Goal: Information Seeking & Learning: Learn about a topic

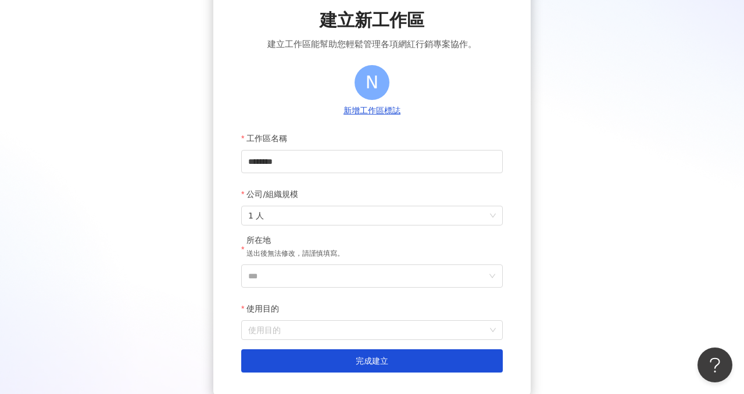
scroll to position [156, 0]
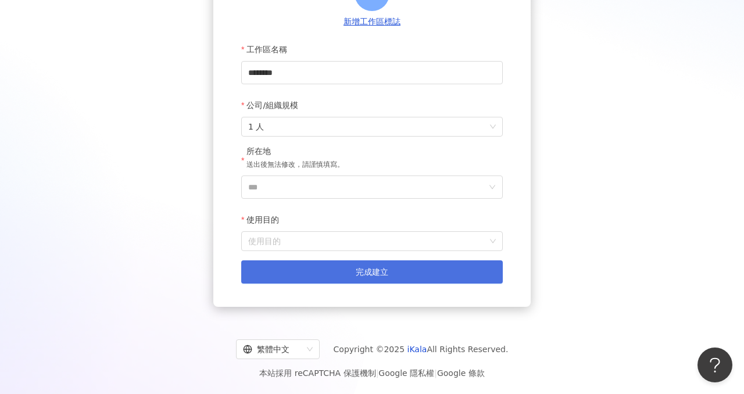
click at [424, 272] on button "完成建立" at bounding box center [372, 271] width 262 height 23
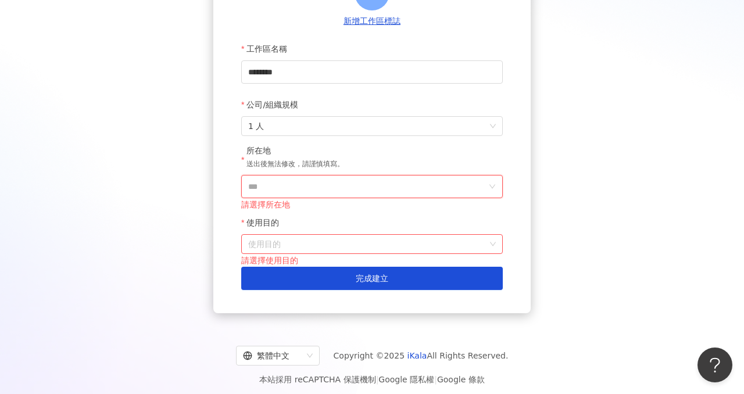
click at [456, 188] on input "***" at bounding box center [367, 187] width 238 height 22
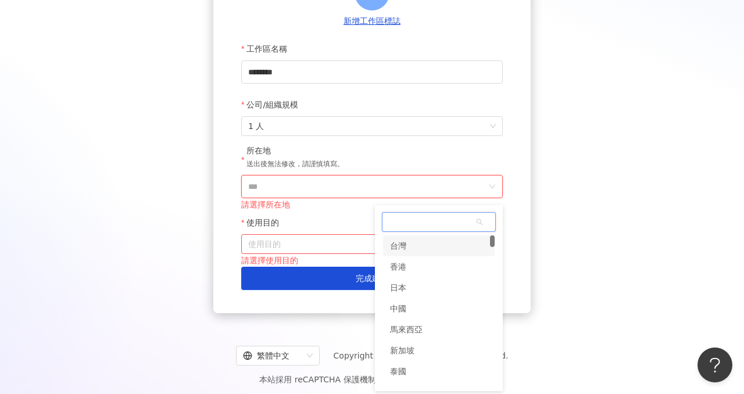
click at [430, 249] on div "台灣" at bounding box center [439, 245] width 112 height 21
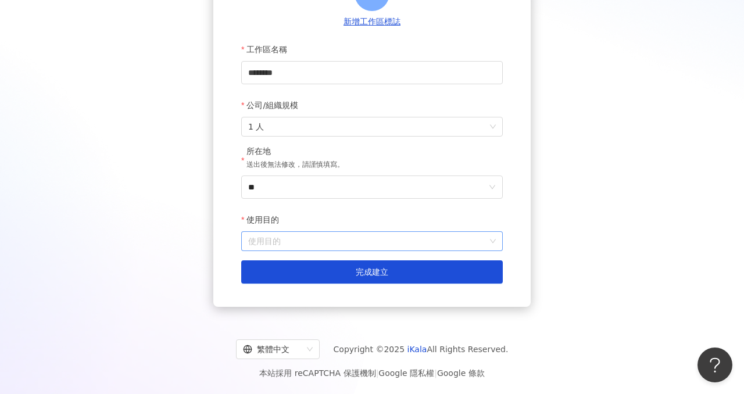
click at [392, 237] on input "使用目的" at bounding box center [372, 241] width 248 height 19
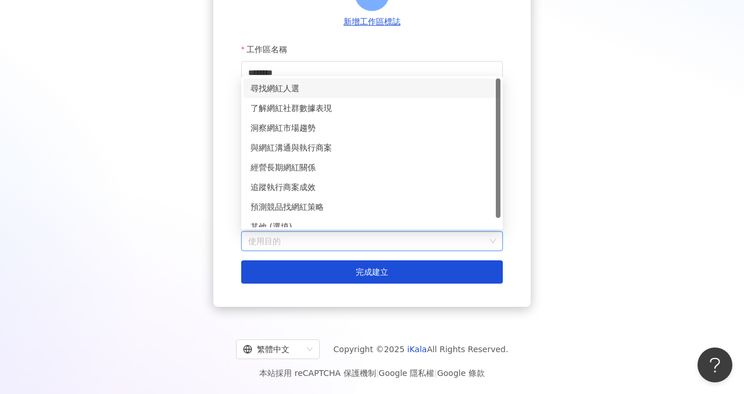
click at [332, 92] on div "尋找網紅人選" at bounding box center [372, 88] width 243 height 13
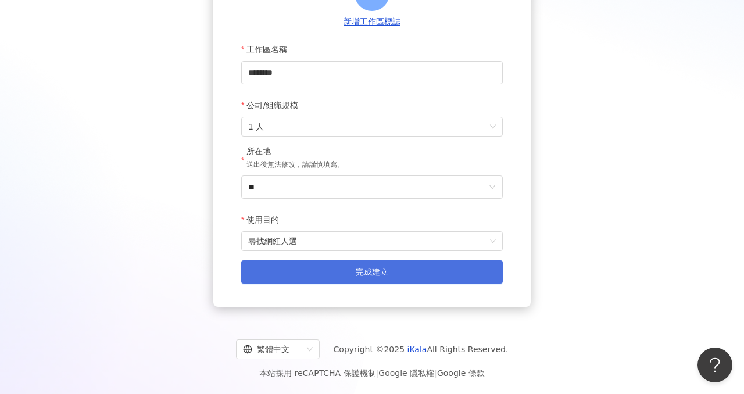
click at [334, 276] on button "完成建立" at bounding box center [372, 271] width 262 height 23
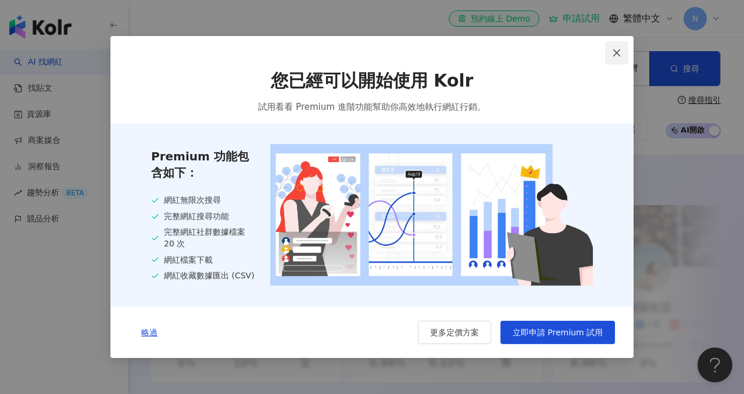
click at [623, 48] on span "Close" at bounding box center [616, 52] width 23 height 9
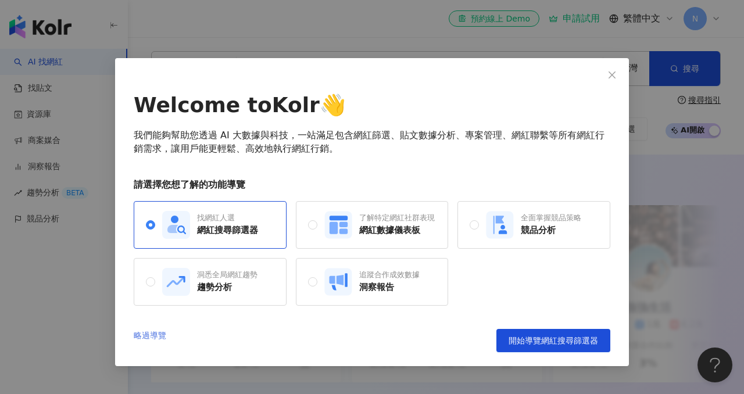
click at [152, 342] on link "略過導覽" at bounding box center [150, 340] width 33 height 23
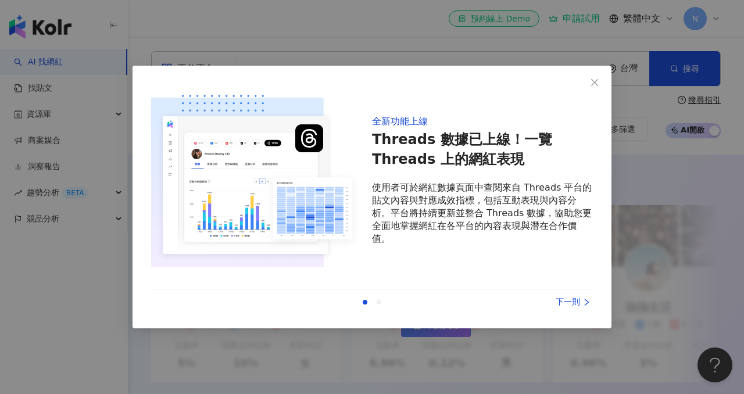
click at [587, 313] on div "上一則 下一則" at bounding box center [372, 302] width 442 height 24
click at [580, 305] on div "下一則" at bounding box center [549, 302] width 87 height 13
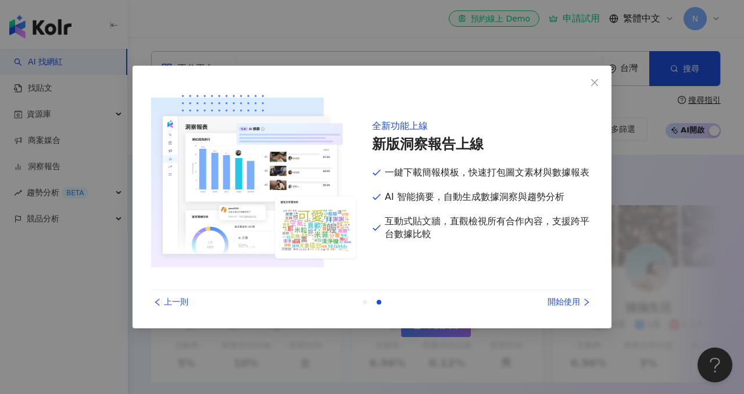
click at [580, 305] on div "開始使用" at bounding box center [549, 302] width 87 height 13
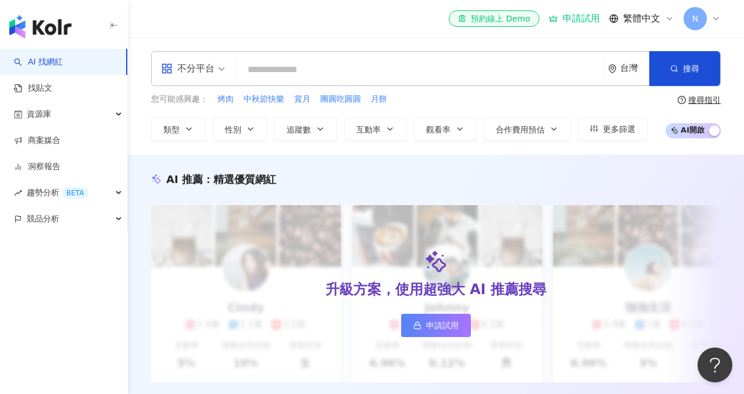
click at [687, 104] on div "搜尋指引" at bounding box center [699, 99] width 43 height 9
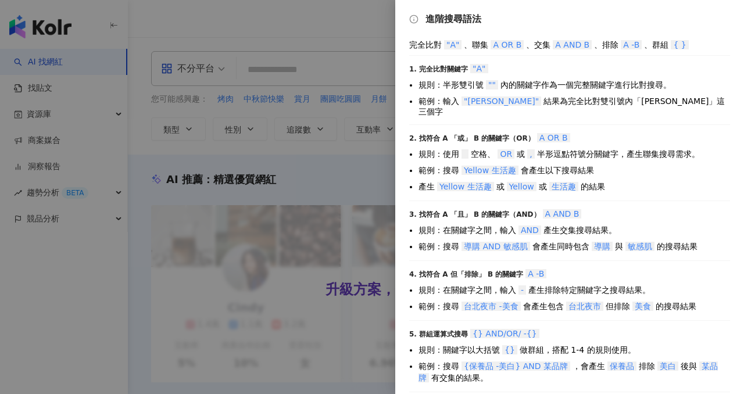
click at [359, 195] on div at bounding box center [372, 197] width 744 height 394
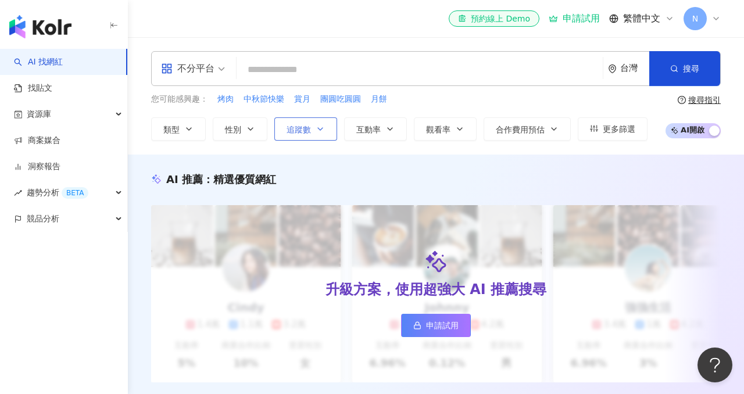
click at [305, 125] on span "追蹤數" at bounding box center [299, 129] width 24 height 9
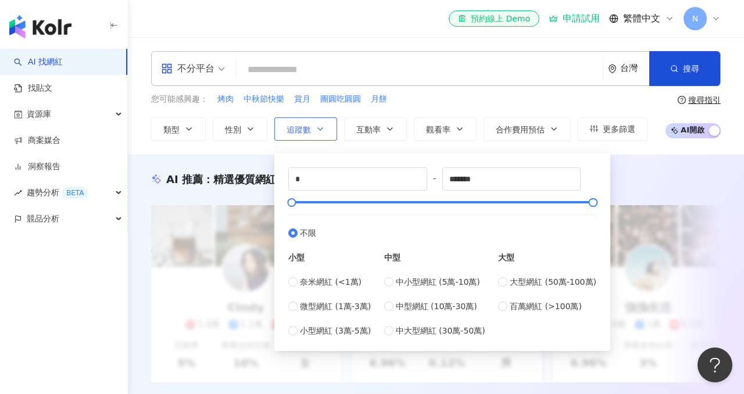
click at [305, 125] on span "追蹤數" at bounding box center [299, 129] width 24 height 9
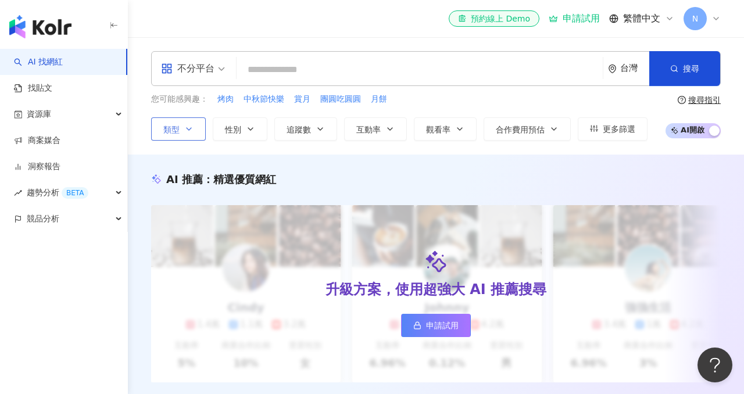
click at [184, 125] on icon "button" at bounding box center [188, 128] width 9 height 9
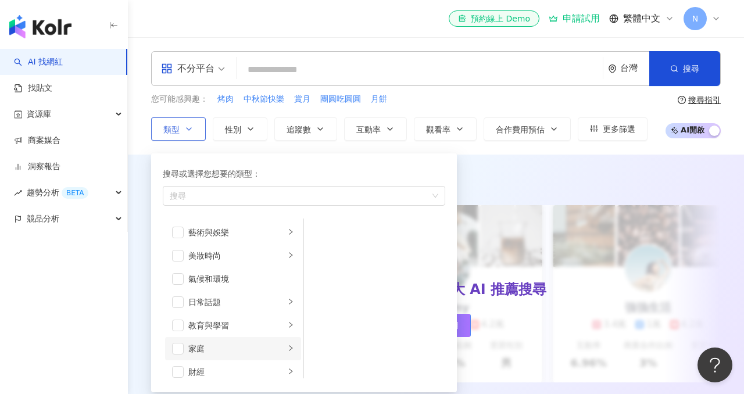
click at [212, 346] on div "家庭" at bounding box center [236, 348] width 97 height 13
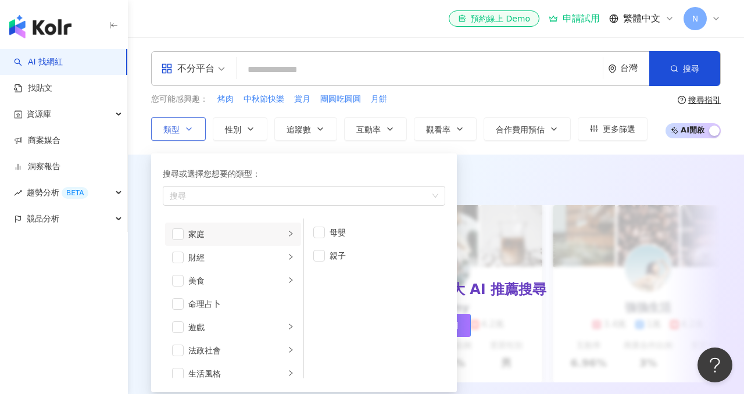
scroll to position [110, 0]
click at [177, 242] on span "button" at bounding box center [178, 239] width 12 height 12
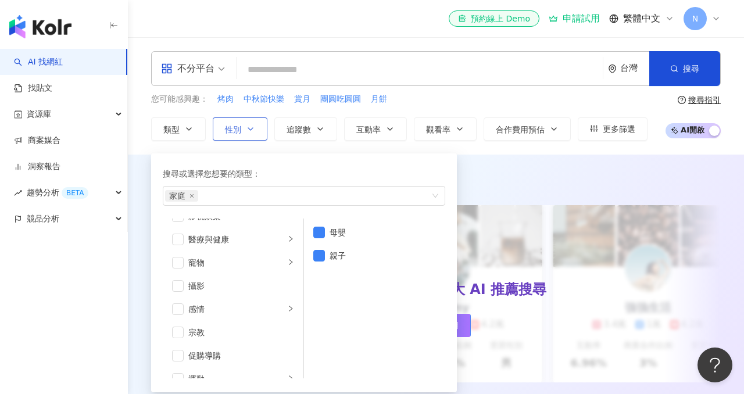
click at [252, 132] on icon "button" at bounding box center [250, 128] width 9 height 9
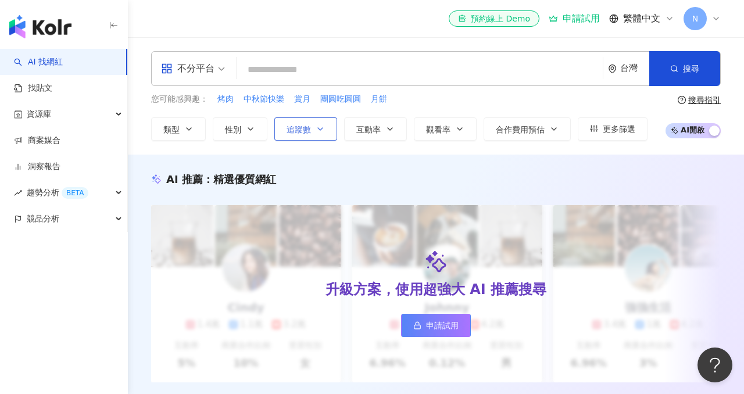
click at [285, 129] on button "追蹤數" at bounding box center [305, 128] width 63 height 23
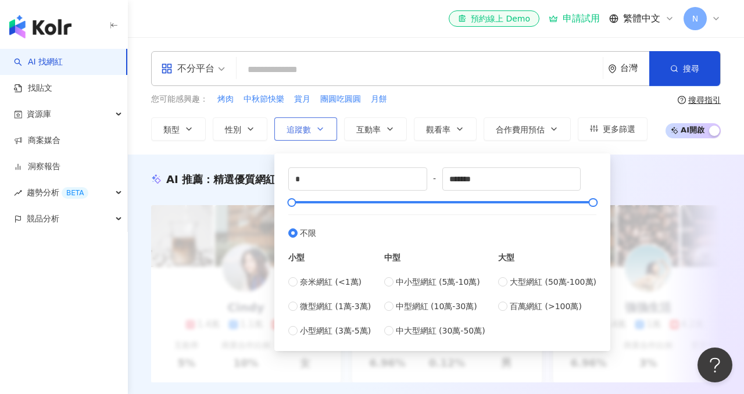
click at [324, 128] on icon "button" at bounding box center [320, 128] width 9 height 9
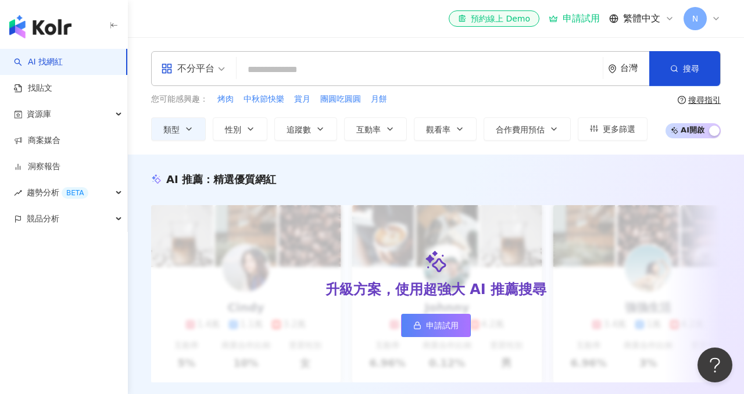
click at [335, 181] on div "AI 推薦 ： 精選優質網紅" at bounding box center [436, 179] width 570 height 15
click at [319, 127] on icon "button" at bounding box center [320, 128] width 9 height 9
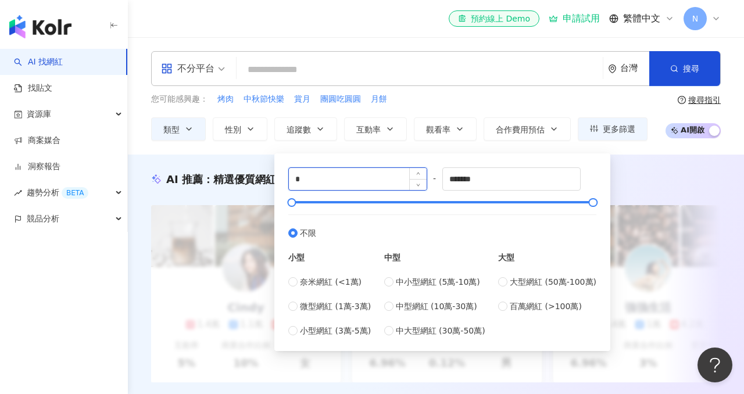
click at [327, 182] on input "*" at bounding box center [358, 179] width 138 height 22
type input "****"
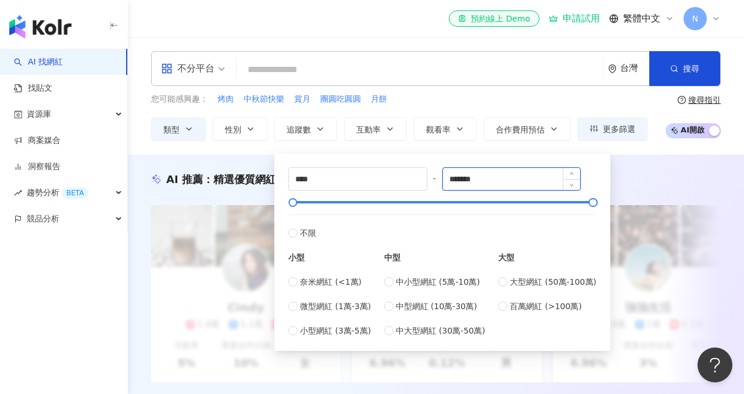
click at [500, 178] on input "*******" at bounding box center [512, 179] width 138 height 22
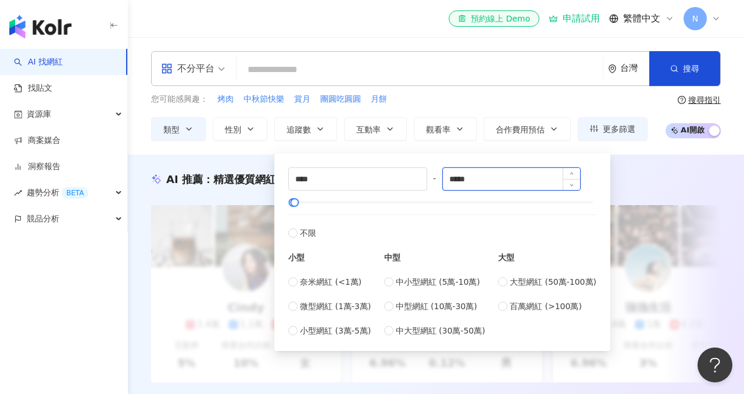
type input "*****"
click at [662, 171] on div "AI 推薦 ： 精選優質網紅 升級方案，使用超強大 AI 推薦搜尋 申請試用 Cindy 1.4萬 1.1萬 3.2萬 互動率 5% 商業合作比例 10% 受…" at bounding box center [436, 290] width 616 height 270
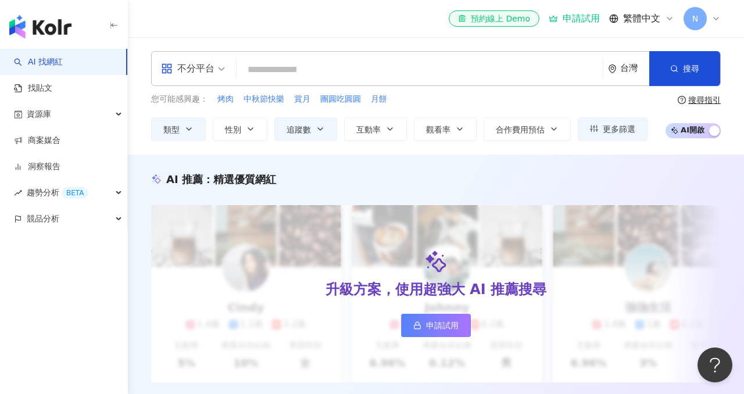
click at [679, 134] on span "AI 開啟 AI 關閉" at bounding box center [693, 130] width 55 height 15
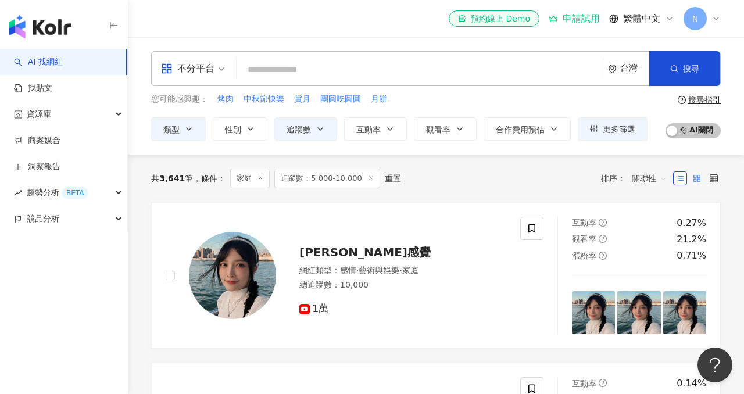
click at [698, 181] on rect at bounding box center [699, 180] width 2 height 2
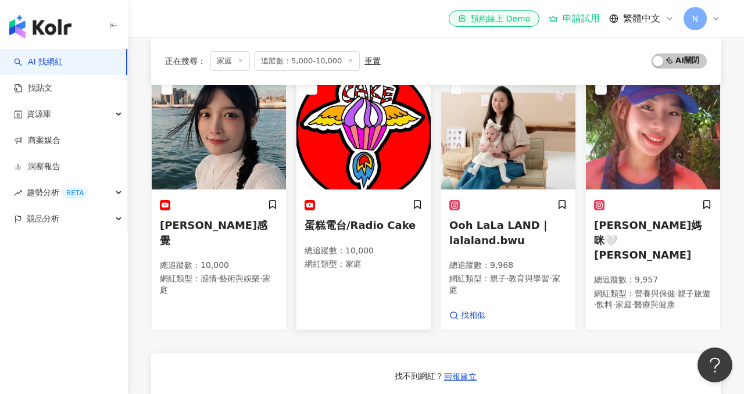
scroll to position [130, 0]
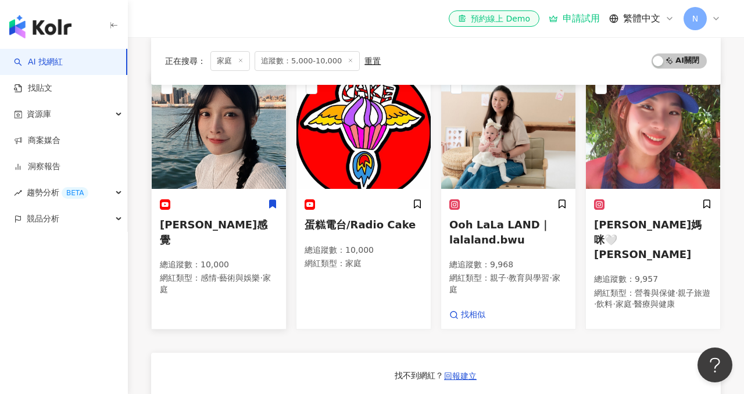
click at [240, 154] on img at bounding box center [219, 131] width 134 height 116
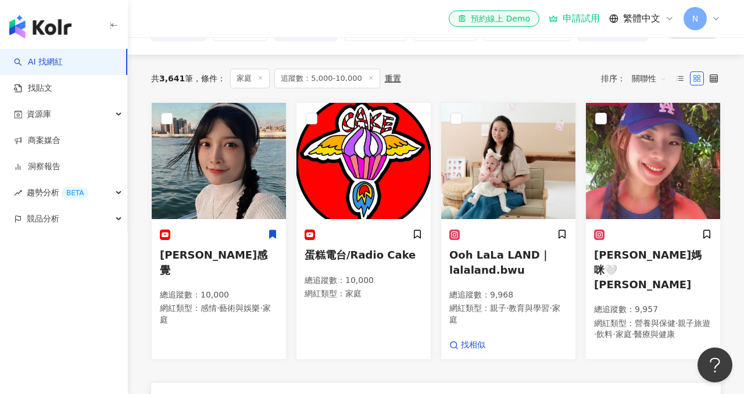
scroll to position [0, 0]
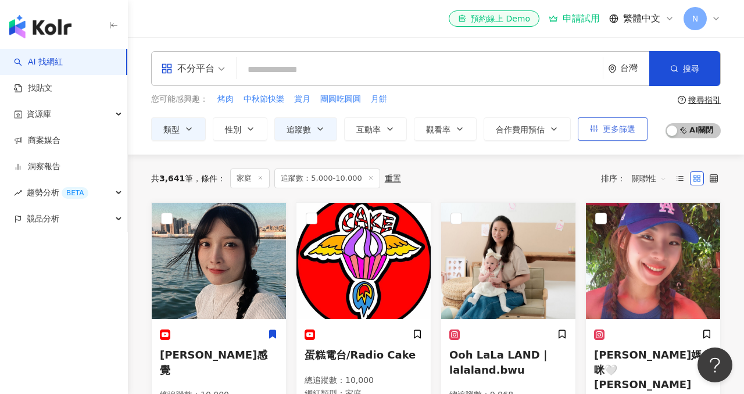
click at [604, 124] on span "更多篩選" at bounding box center [619, 128] width 33 height 9
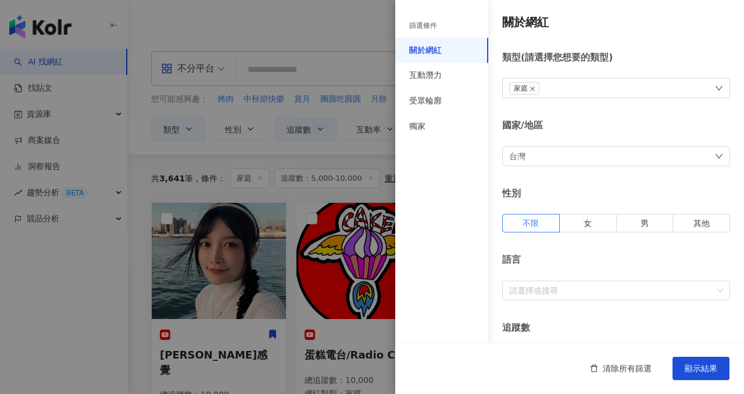
click at [356, 180] on div at bounding box center [372, 197] width 744 height 394
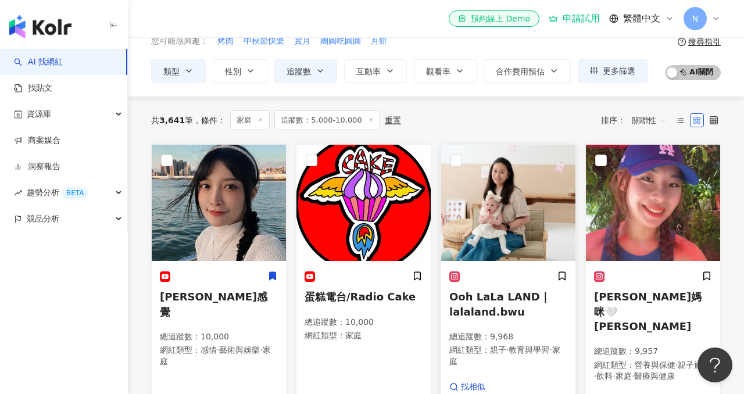
scroll to position [70, 0]
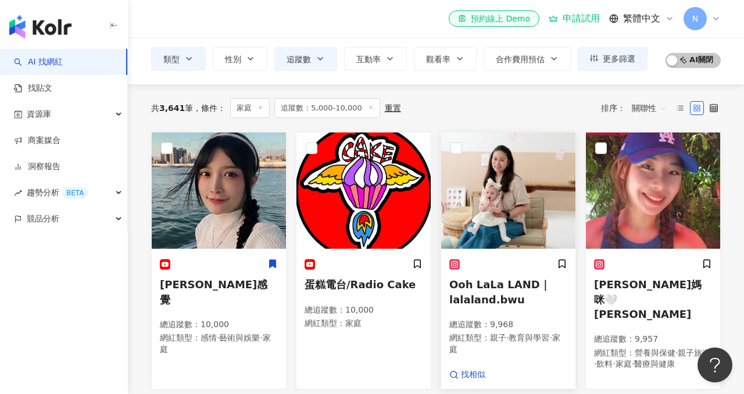
click at [476, 270] on div "Ooh LaLa LAND｜lalaland.bwu 總追蹤數 ： 9,968 網紅類型 ： 親子 · 教育與學習 · 家庭" at bounding box center [508, 313] width 118 height 108
click at [635, 223] on img at bounding box center [653, 191] width 134 height 116
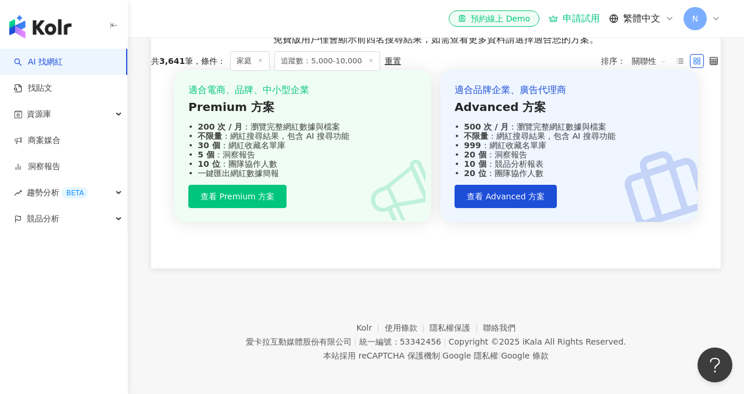
scroll to position [0, 0]
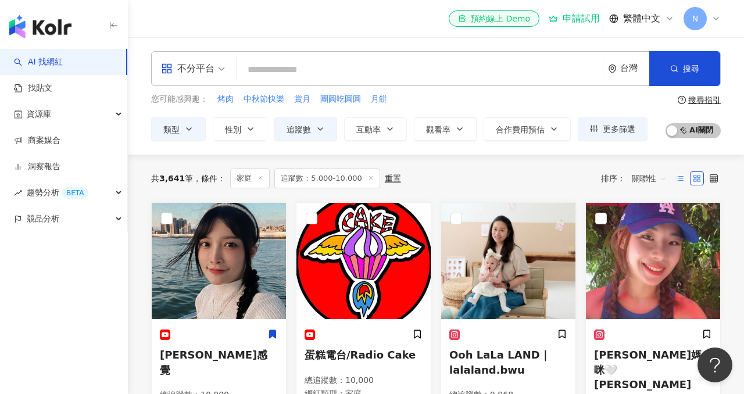
click at [682, 183] on label at bounding box center [680, 179] width 14 height 14
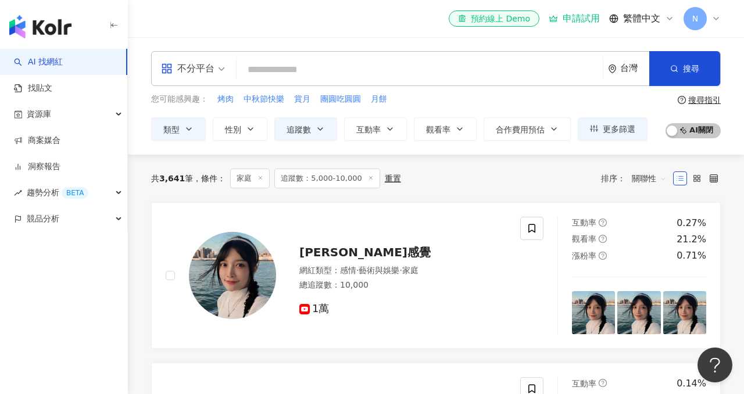
click at [722, 25] on div "el-icon-cs 預約線上 Demo 申請試用 繁體中文 N" at bounding box center [436, 18] width 616 height 37
click at [717, 17] on icon at bounding box center [716, 18] width 9 height 9
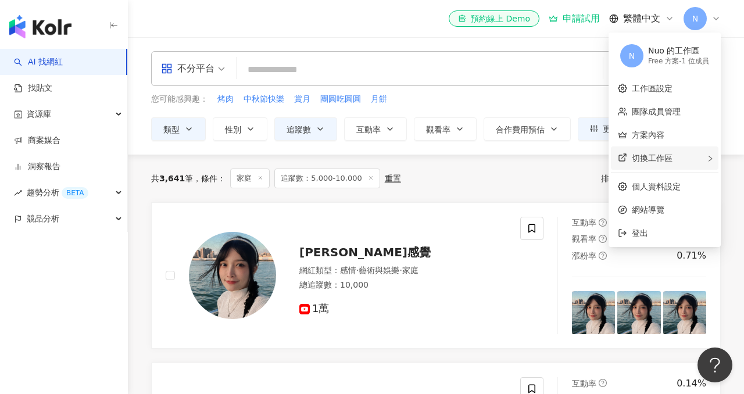
click at [658, 161] on span "切換工作區" at bounding box center [652, 157] width 41 height 9
click at [591, 166] on li "建立新工作區" at bounding box center [567, 159] width 84 height 21
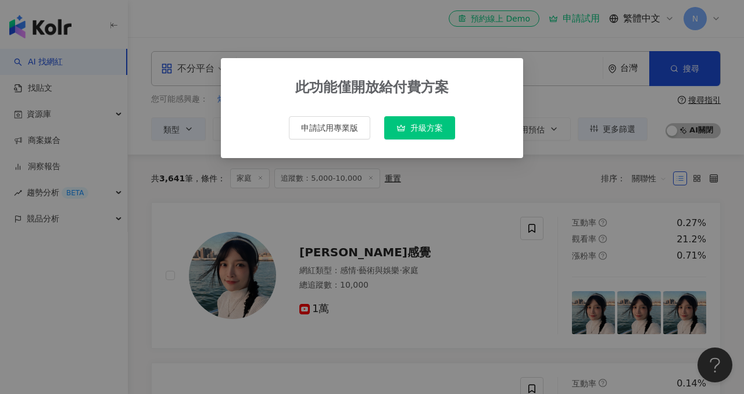
click at [591, 166] on div "此功能僅開放給付費方案 申請試用專業版 升級方案" at bounding box center [372, 197] width 744 height 394
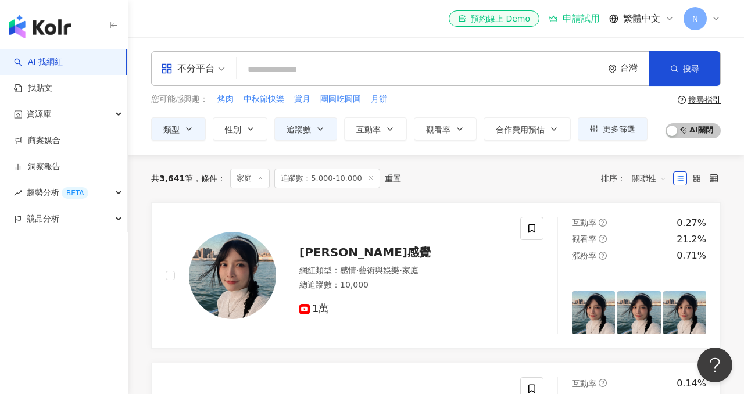
click at [706, 19] on span "N" at bounding box center [695, 18] width 23 height 23
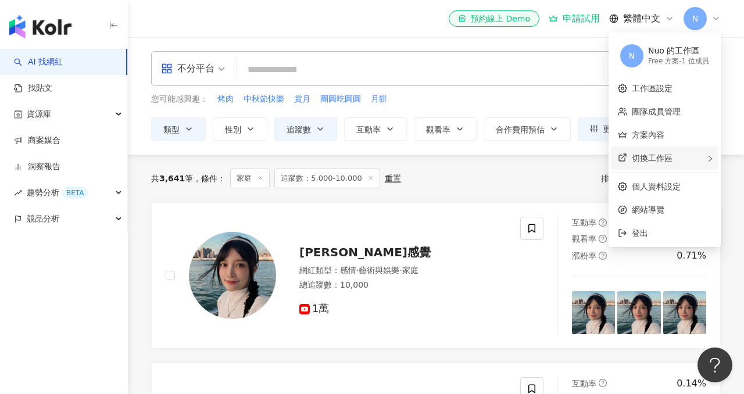
click at [656, 165] on div "切換工作區 建立新工作區" at bounding box center [665, 158] width 108 height 23
click at [566, 165] on span "建立新工作區" at bounding box center [572, 159] width 49 height 13
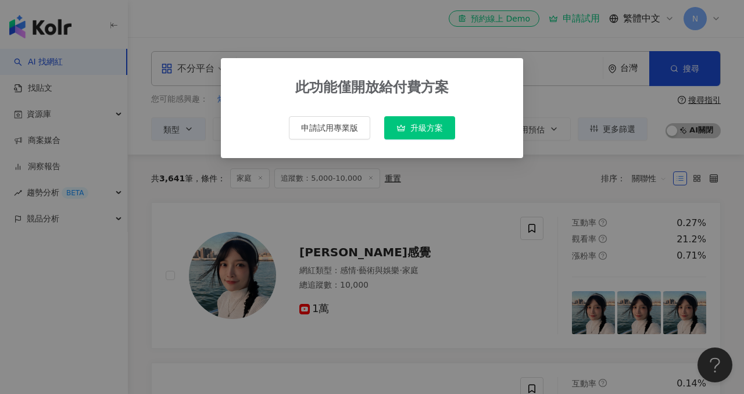
click at [431, 230] on div "此功能僅開放給付費方案 申請試用專業版 升級方案" at bounding box center [372, 197] width 744 height 394
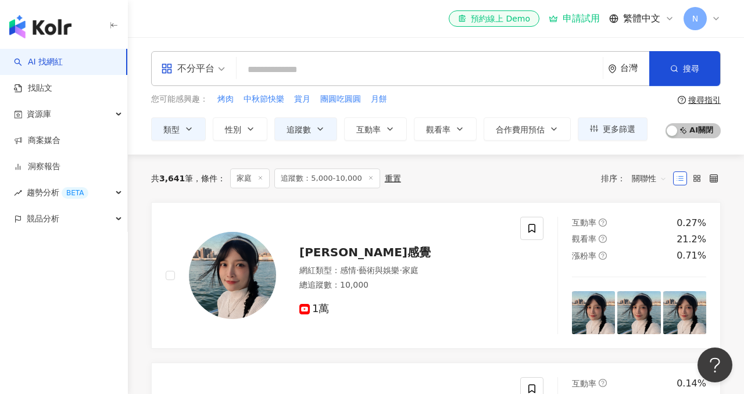
click at [724, 16] on div "el-icon-cs 預約線上 Demo 申請試用 繁體中文 N" at bounding box center [436, 18] width 616 height 37
click at [707, 16] on div "N" at bounding box center [702, 18] width 37 height 23
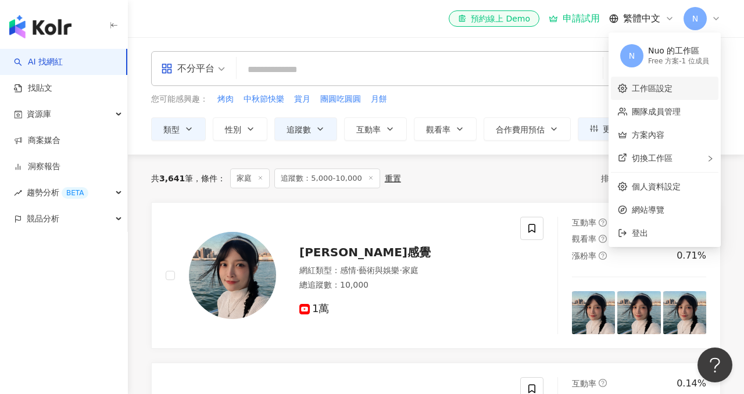
click at [673, 84] on link "工作區設定" at bounding box center [652, 88] width 41 height 9
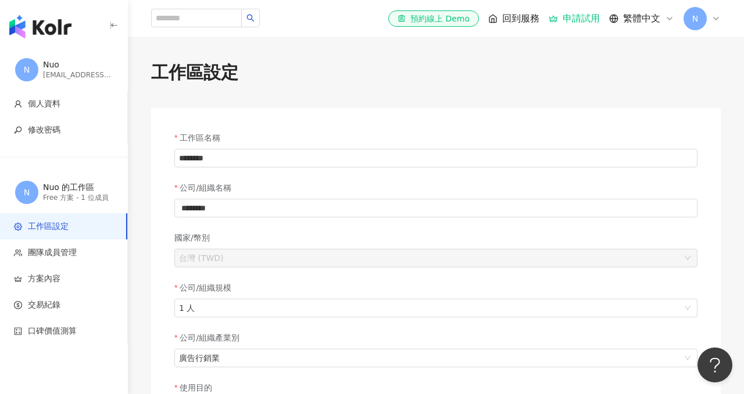
click at [713, 20] on icon at bounding box center [716, 18] width 9 height 9
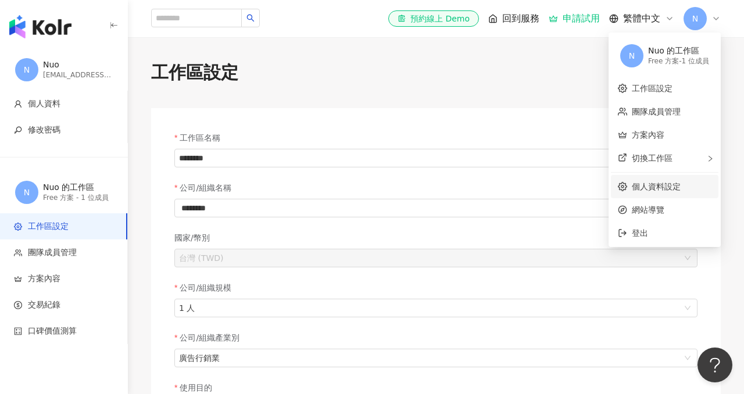
click at [652, 188] on link "個人資料設定" at bounding box center [656, 186] width 49 height 9
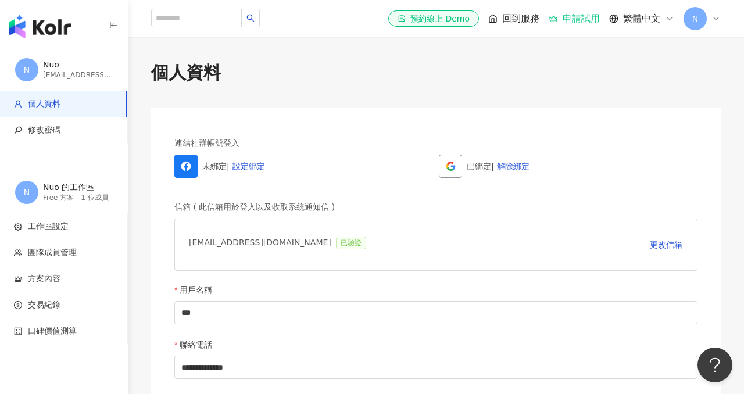
click at [512, 172] on div "已綁定 | 解除綁定" at bounding box center [568, 166] width 259 height 23
click at [512, 166] on link "解除綁定" at bounding box center [513, 166] width 33 height 9
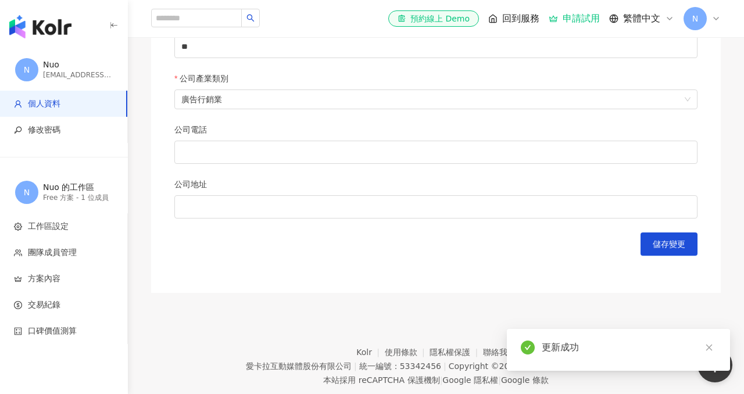
scroll to position [583, 0]
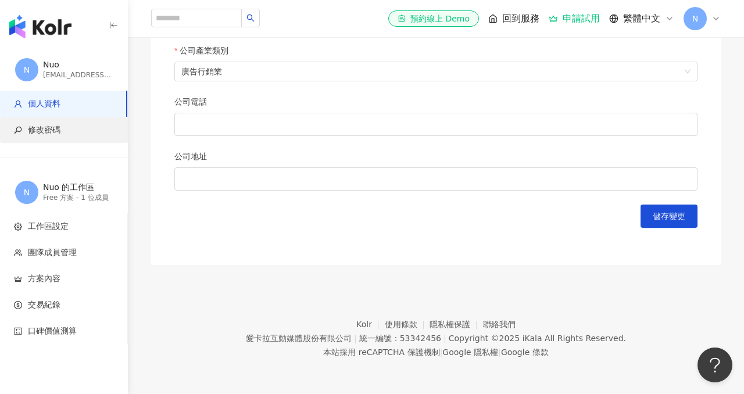
click at [79, 127] on span "修改密碼" at bounding box center [66, 130] width 104 height 12
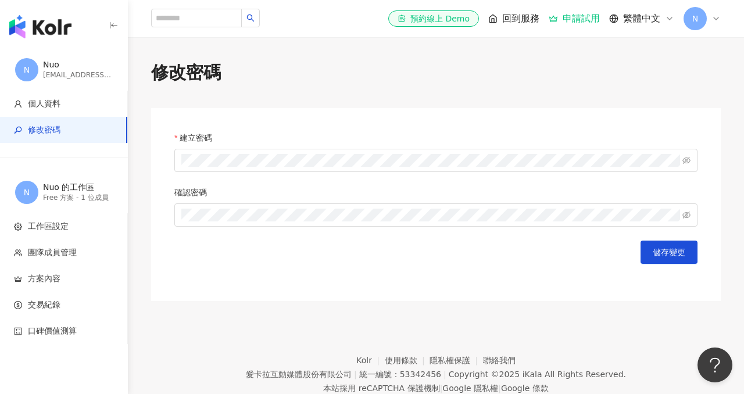
click at [83, 83] on div "N Nuo Nuo.Yu@vs-media.com" at bounding box center [64, 70] width 128 height 42
click at [65, 87] on div "N Nuo Nuo.Yu@vs-media.com" at bounding box center [64, 70] width 128 height 42
click at [77, 72] on div "Nuo.Yu@vs-media.com" at bounding box center [78, 75] width 70 height 10
click at [69, 52] on div "N Nuo Nuo.Yu@vs-media.com" at bounding box center [64, 70] width 128 height 42
click at [24, 62] on span "N" at bounding box center [26, 69] width 23 height 23
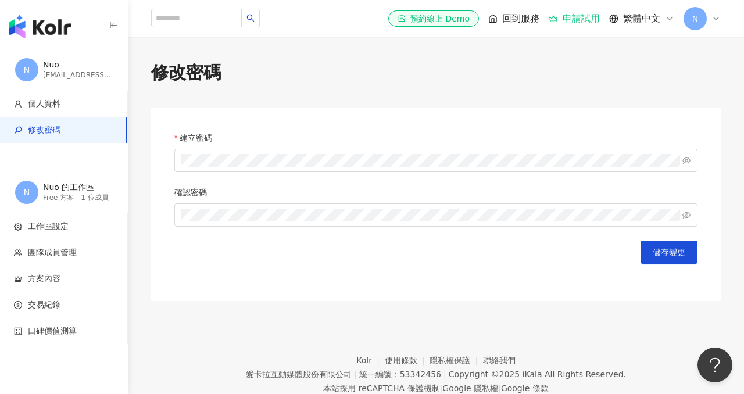
click at [241, 86] on div "修改密碼 建立密碼 確認密碼 儲存變更" at bounding box center [436, 180] width 616 height 241
click at [531, 19] on span "回到服務" at bounding box center [520, 18] width 37 height 13
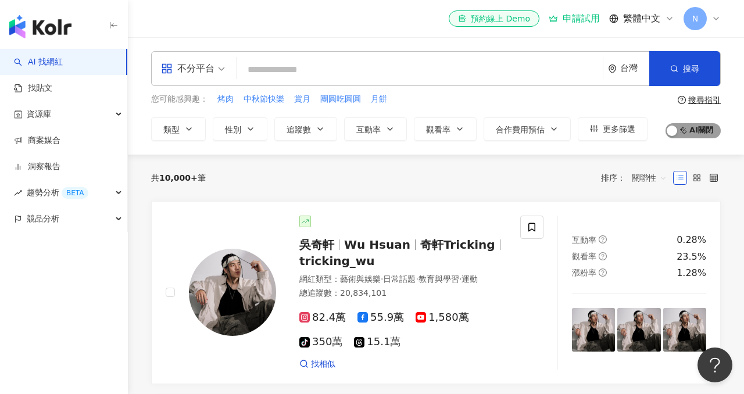
click at [704, 128] on span "AI 開啟 AI 關閉" at bounding box center [693, 130] width 55 height 15
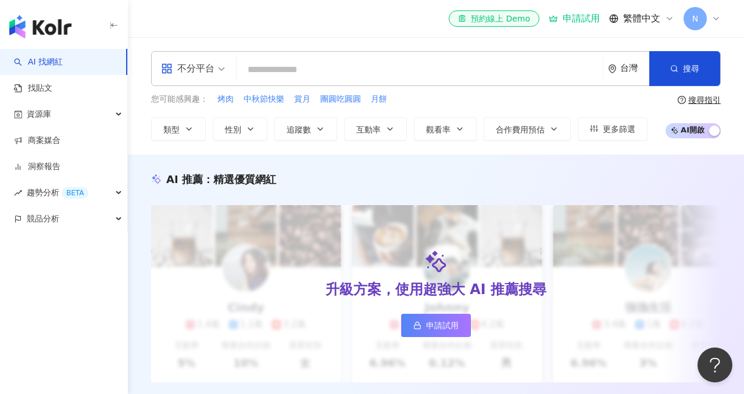
click at [709, 11] on div "N" at bounding box center [702, 18] width 37 height 23
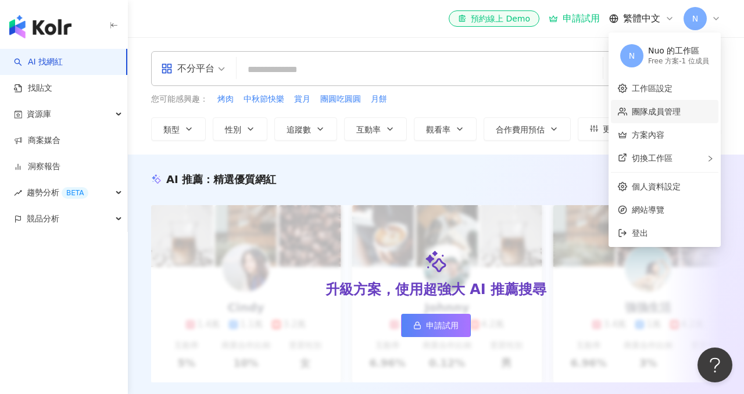
click at [673, 116] on link "團隊成員管理" at bounding box center [656, 111] width 49 height 9
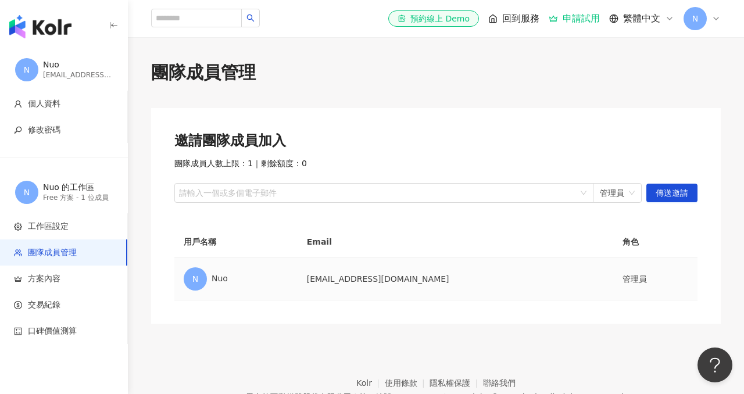
scroll to position [59, 0]
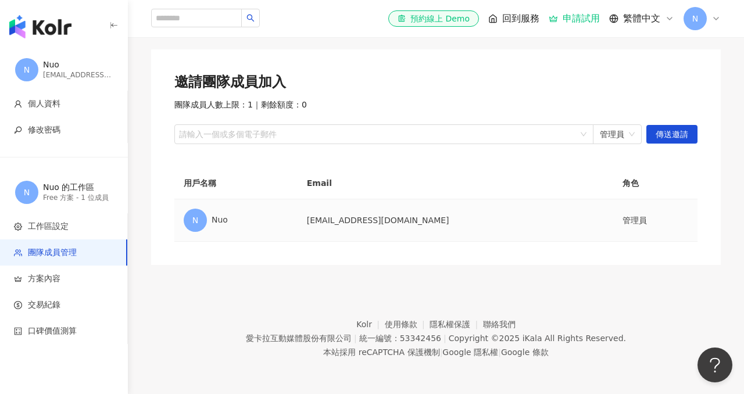
click at [566, 230] on td "Nuo.Yu@vs-media.com" at bounding box center [456, 220] width 316 height 42
click at [56, 106] on span "個人資料" at bounding box center [44, 104] width 33 height 12
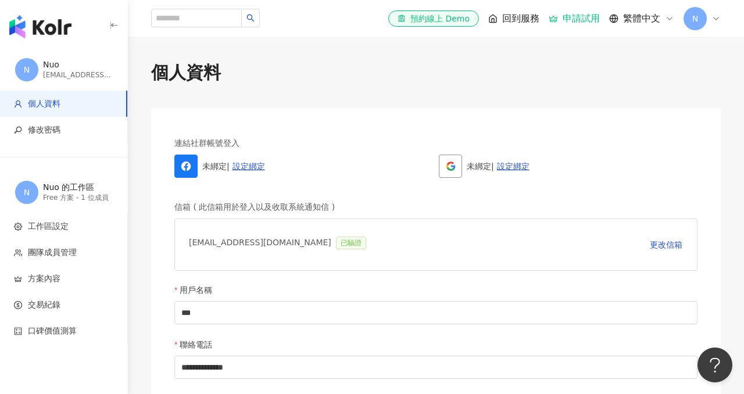
click at [663, 15] on div "繁體中文" at bounding box center [641, 18] width 65 height 13
click at [700, 14] on span "N" at bounding box center [695, 18] width 23 height 23
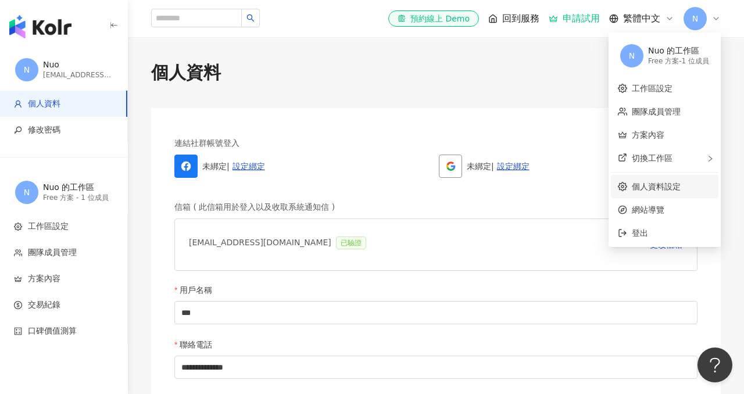
click at [632, 187] on link "個人資料設定" at bounding box center [656, 186] width 49 height 9
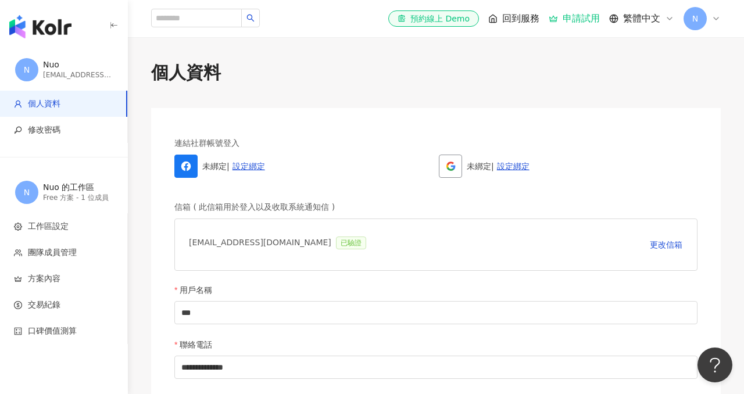
click at [698, 17] on span "N" at bounding box center [695, 18] width 6 height 13
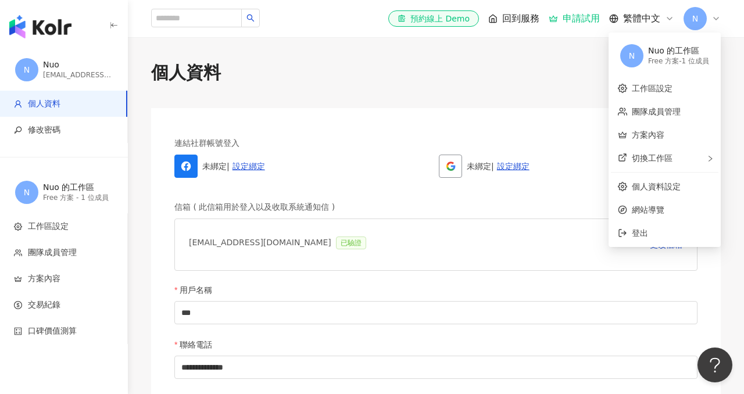
click at [642, 252] on div "Nuo.Yu@vs-media.com 已驗證 更改信箱" at bounding box center [435, 245] width 523 height 52
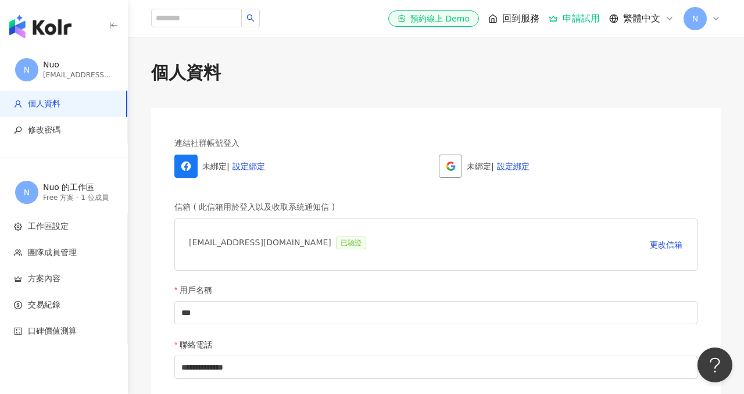
click at [642, 237] on div "Nuo.Yu@vs-media.com 已驗證 更改信箱" at bounding box center [435, 245] width 523 height 52
click at [723, 21] on div "el-icon-cs 預約線上 Demo 回到服務 申請試用 繁體中文 N" at bounding box center [436, 18] width 616 height 37
click at [717, 21] on icon at bounding box center [716, 18] width 9 height 9
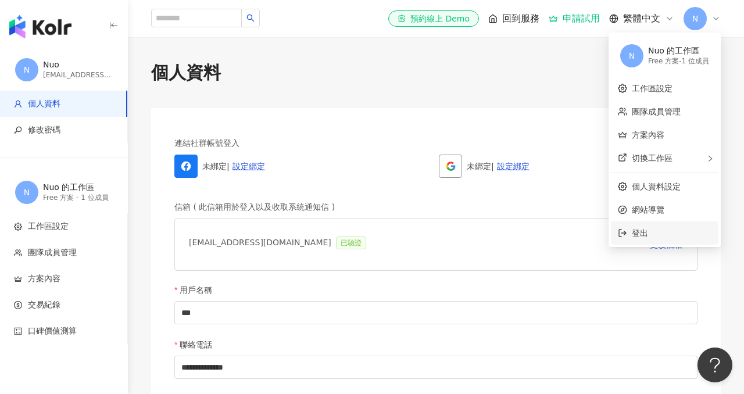
click at [634, 235] on span "登出" at bounding box center [640, 232] width 16 height 9
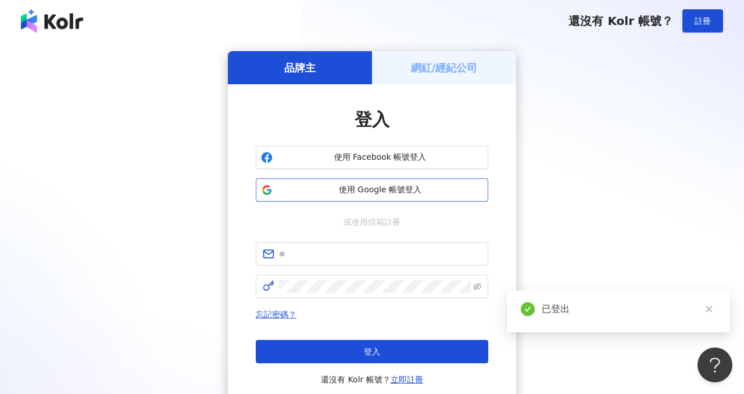
click at [379, 189] on span "使用 Google 帳號登入" at bounding box center [380, 190] width 206 height 12
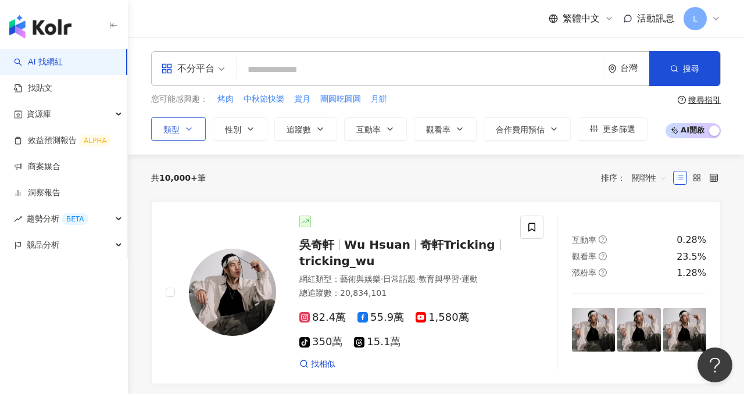
click at [186, 126] on icon "button" at bounding box center [188, 128] width 9 height 9
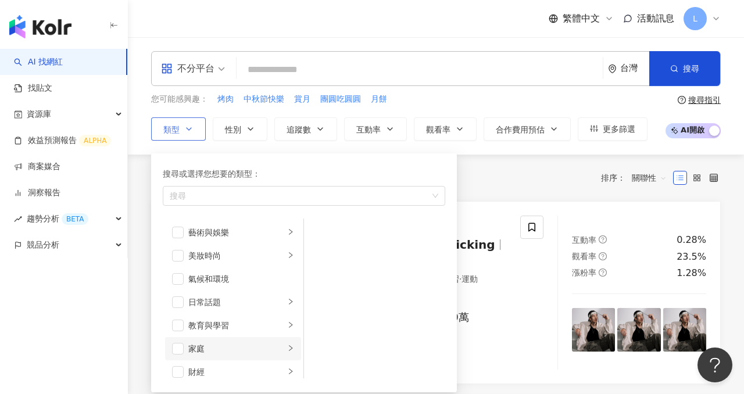
click at [227, 348] on div "家庭" at bounding box center [236, 348] width 97 height 13
click at [334, 238] on div "母嬰" at bounding box center [383, 232] width 106 height 13
click at [176, 348] on span "button" at bounding box center [178, 349] width 12 height 12
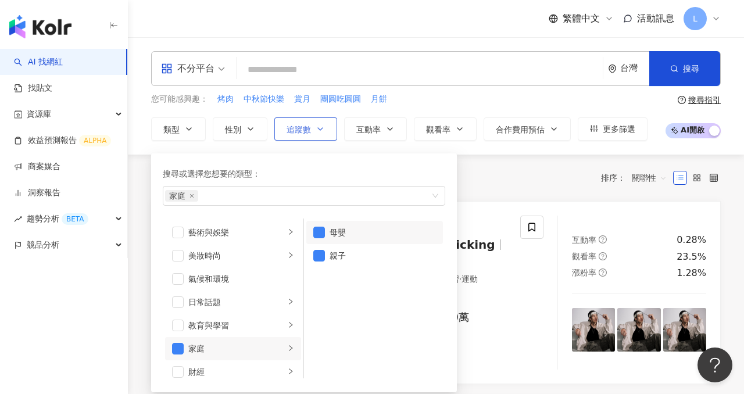
click at [302, 125] on span "追蹤數" at bounding box center [299, 129] width 24 height 9
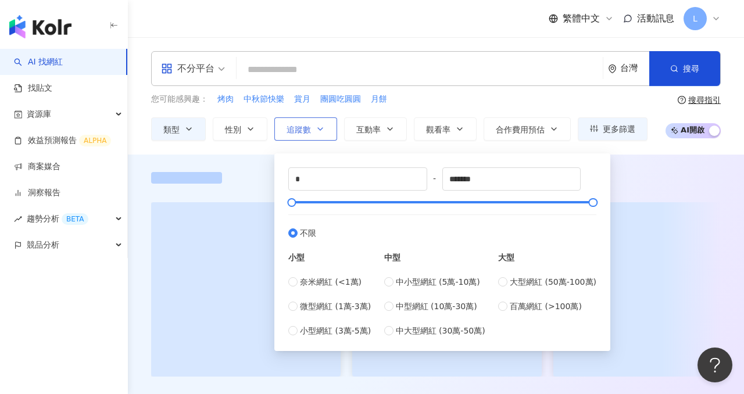
click at [331, 128] on button "追蹤數" at bounding box center [305, 128] width 63 height 23
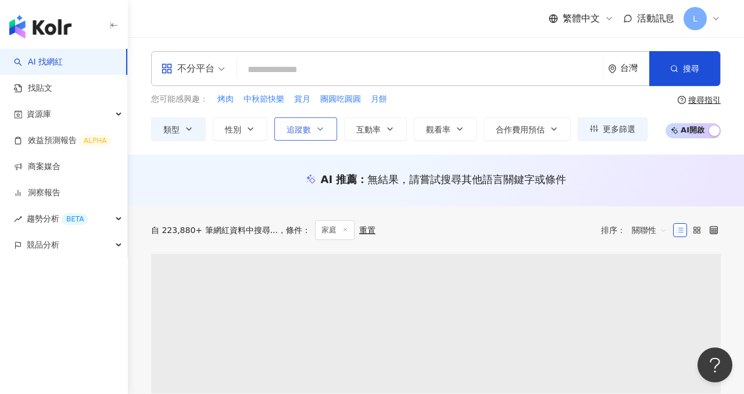
click at [331, 128] on button "追蹤數" at bounding box center [305, 128] width 63 height 23
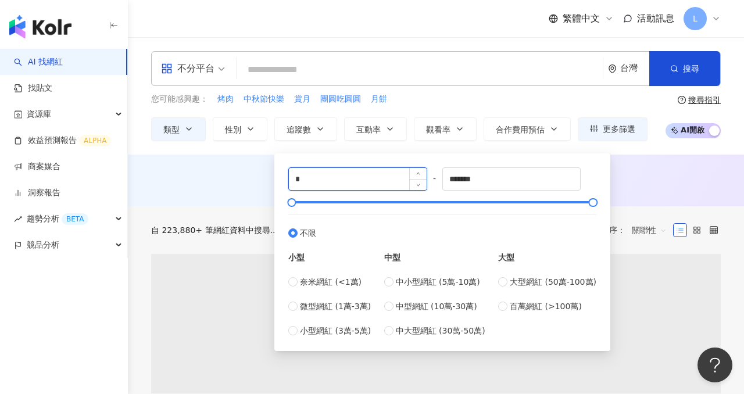
click at [337, 187] on input "*" at bounding box center [358, 179] width 138 height 22
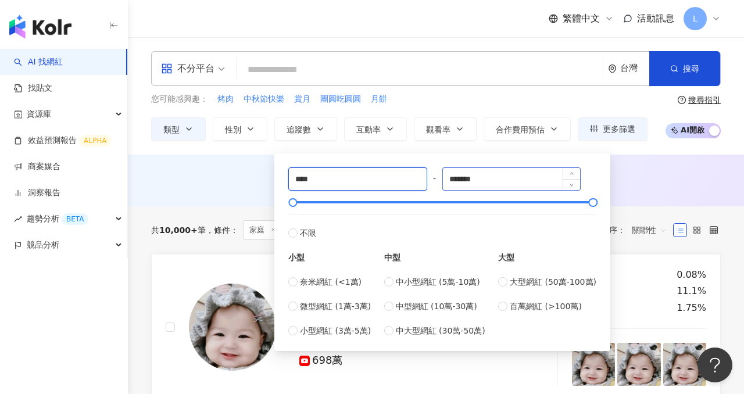
type input "****"
click at [497, 174] on input "*******" at bounding box center [512, 179] width 138 height 22
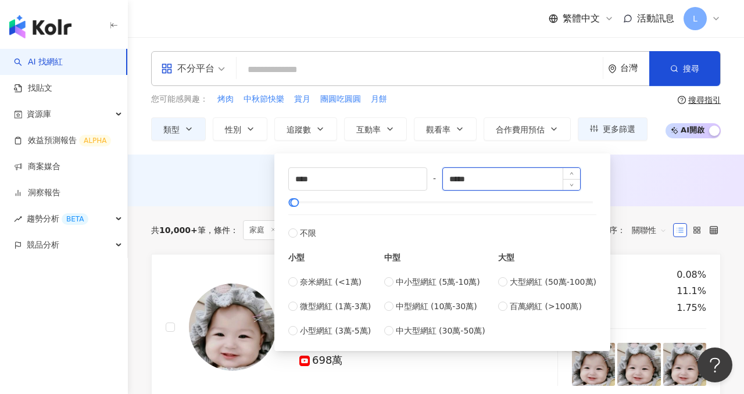
type input "*****"
click at [649, 183] on div "AI 推薦 ： 無結果，請嘗試搜尋其他語言關鍵字或條件" at bounding box center [436, 179] width 570 height 15
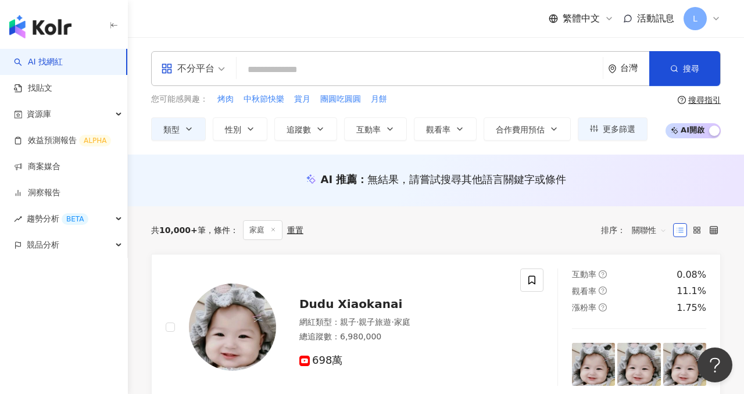
click at [649, 183] on div "AI 推薦 ： 無結果，請嘗試搜尋其他語言關鍵字或條件" at bounding box center [436, 179] width 570 height 15
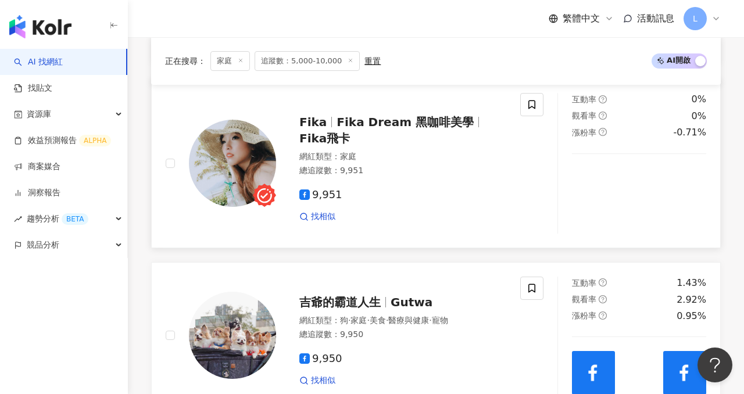
scroll to position [1248, 0]
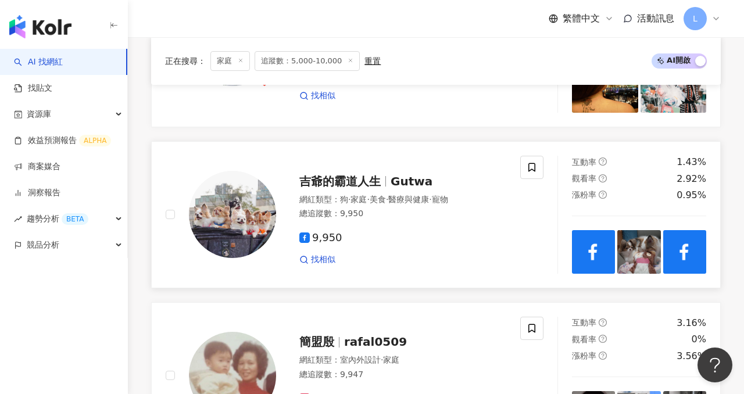
click at [374, 180] on span "吉爺的霸道人生" at bounding box center [339, 181] width 81 height 14
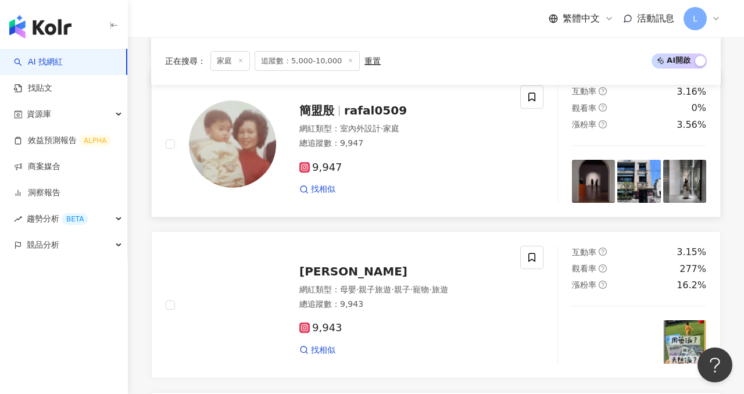
scroll to position [1480, 0]
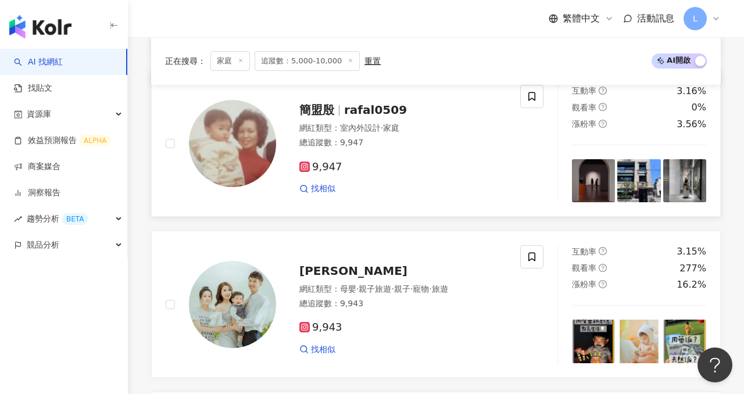
click at [252, 151] on img at bounding box center [232, 143] width 87 height 87
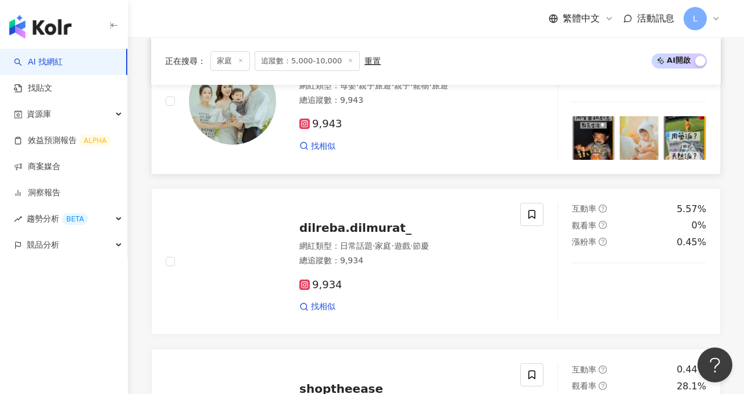
scroll to position [1685, 0]
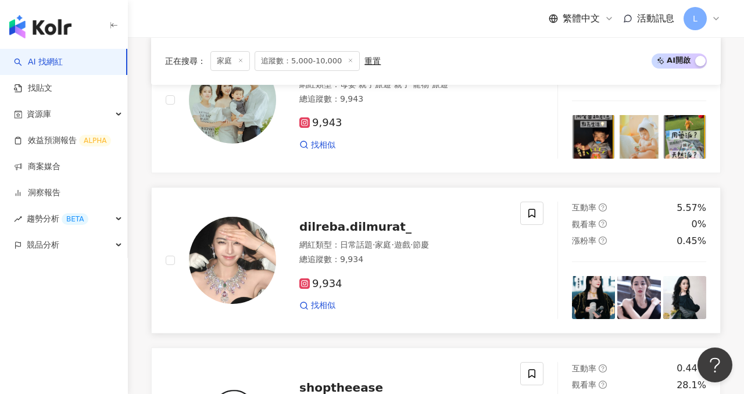
click at [262, 240] on img at bounding box center [232, 260] width 87 height 87
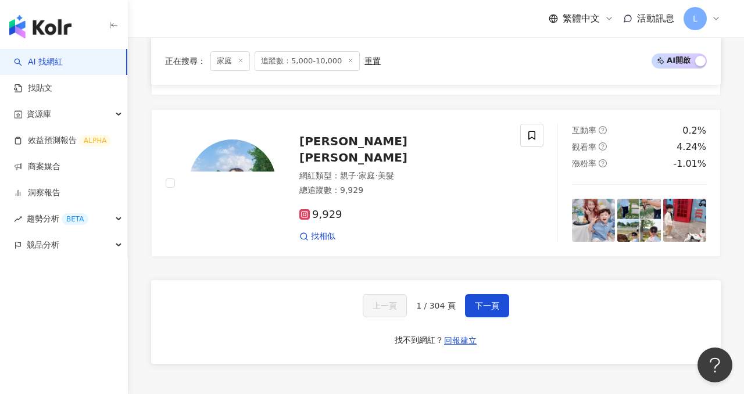
scroll to position [2244, 0]
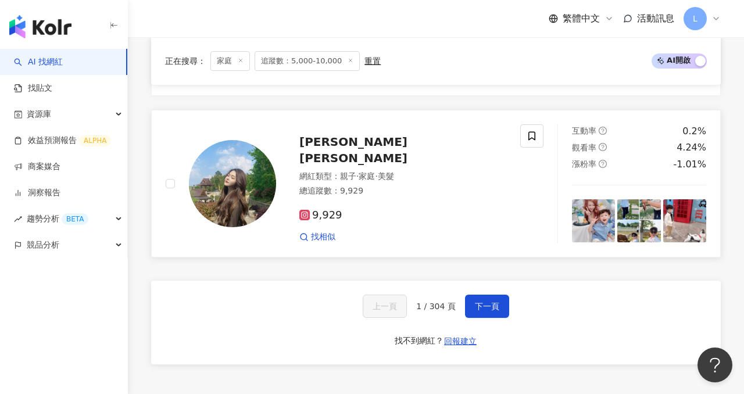
click at [234, 162] on img at bounding box center [232, 183] width 87 height 87
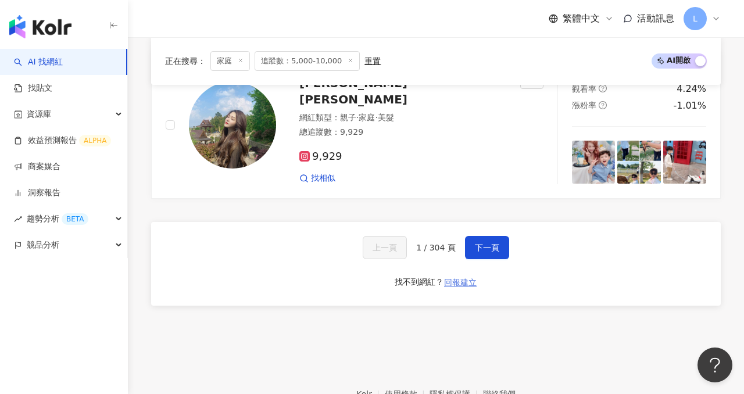
scroll to position [2308, 0]
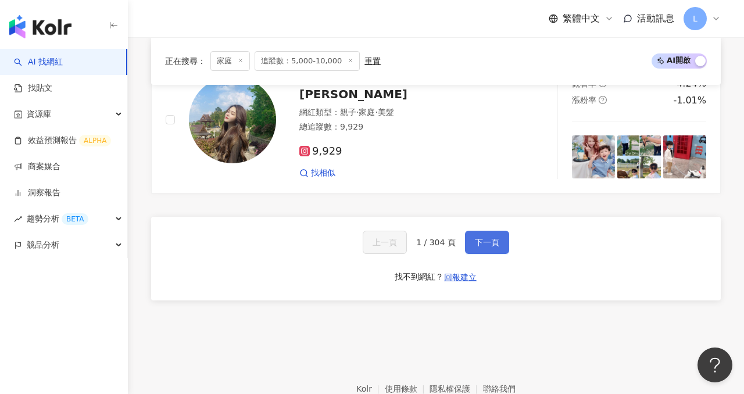
click at [486, 240] on span "下一頁" at bounding box center [487, 242] width 24 height 9
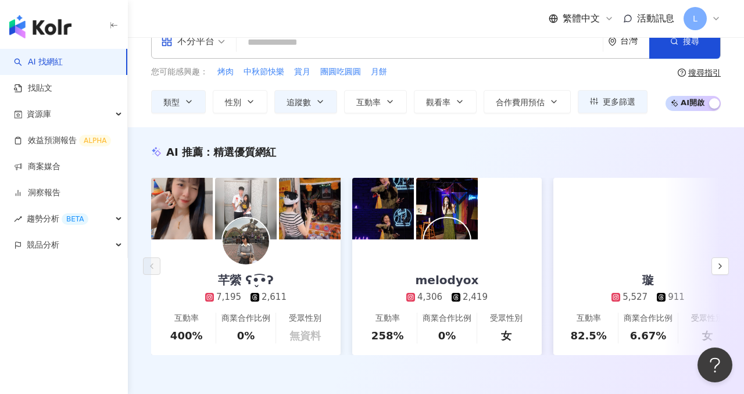
scroll to position [28, 0]
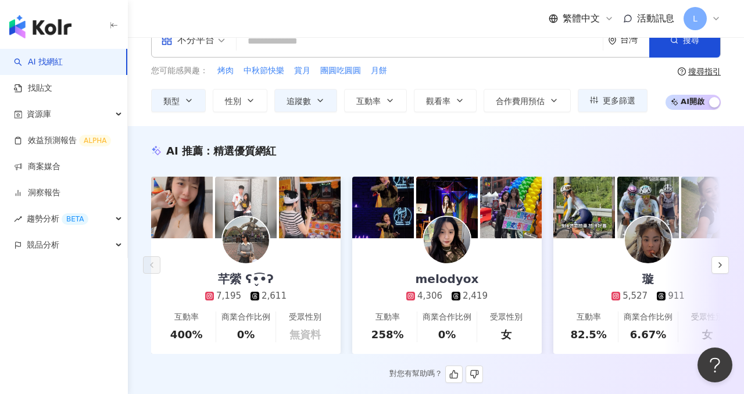
click at [729, 265] on div "AI 推薦 ： 精選優質網紅 芊縈 ʕ•̬͡•ʔ 7,195 2,611 互動率 400% 商業合作比例 0% 受眾性別 無資料 melodyox 4,306…" at bounding box center [436, 264] width 616 height 240
click at [722, 264] on icon "button" at bounding box center [720, 264] width 9 height 9
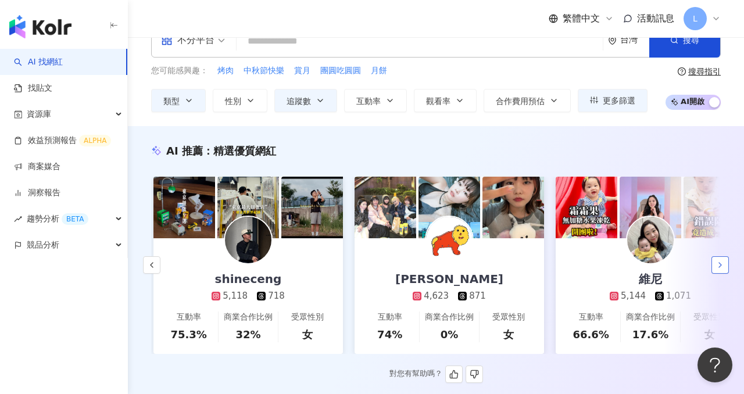
scroll to position [0, 604]
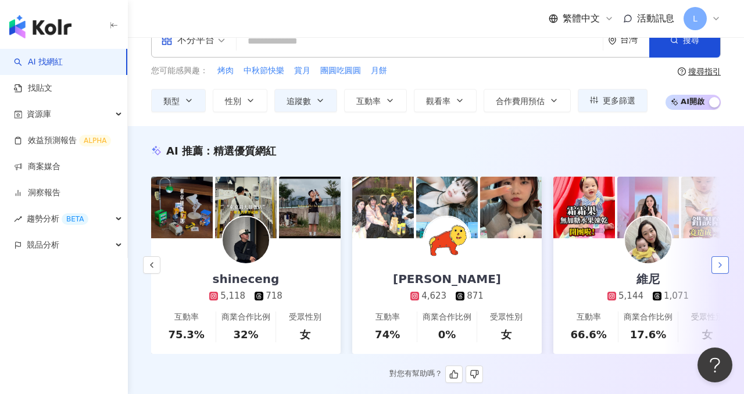
click at [722, 264] on icon "button" at bounding box center [720, 264] width 9 height 9
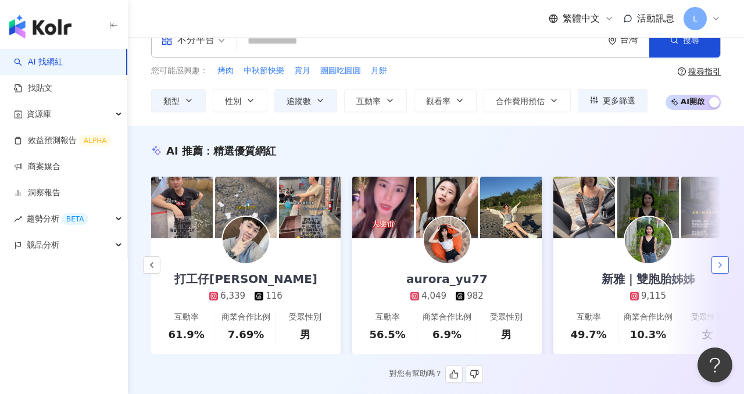
click at [722, 264] on icon "button" at bounding box center [720, 264] width 9 height 9
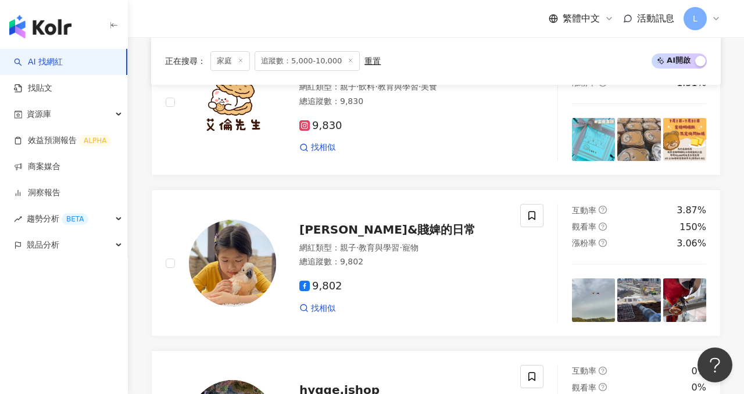
scroll to position [773, 0]
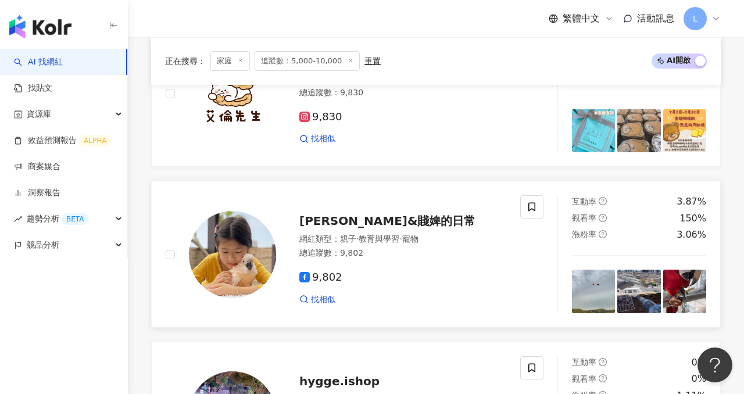
click at [234, 247] on img at bounding box center [232, 254] width 87 height 87
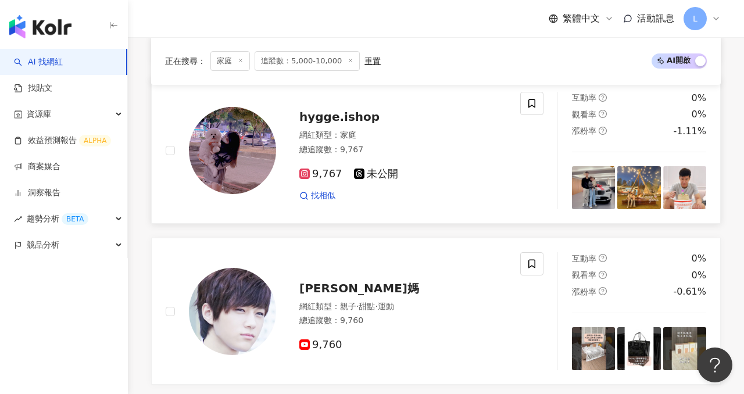
scroll to position [1039, 0]
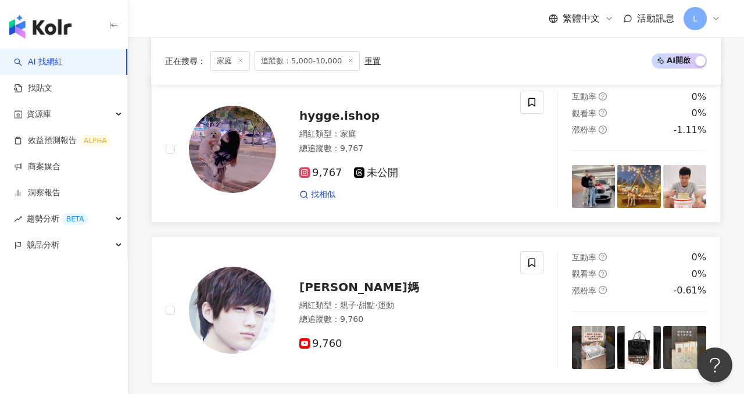
click at [247, 113] on img at bounding box center [232, 149] width 87 height 87
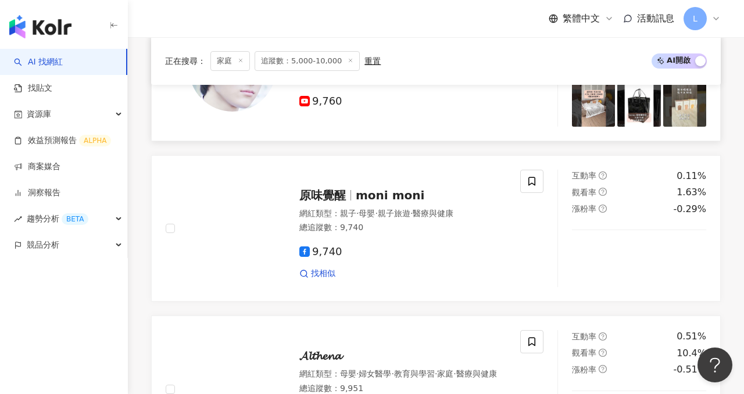
scroll to position [1286, 0]
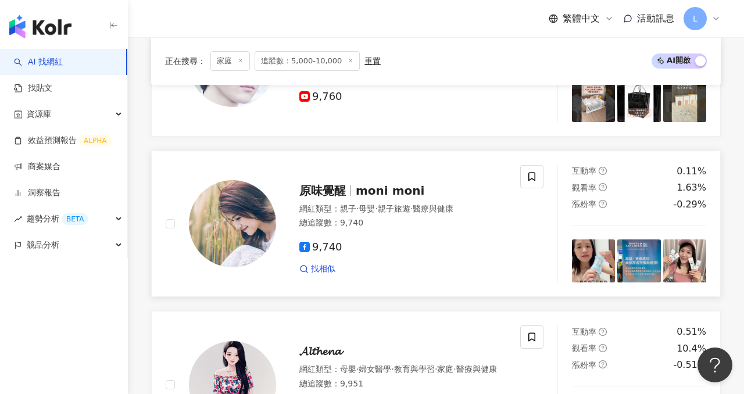
click at [239, 227] on img at bounding box center [232, 223] width 87 height 87
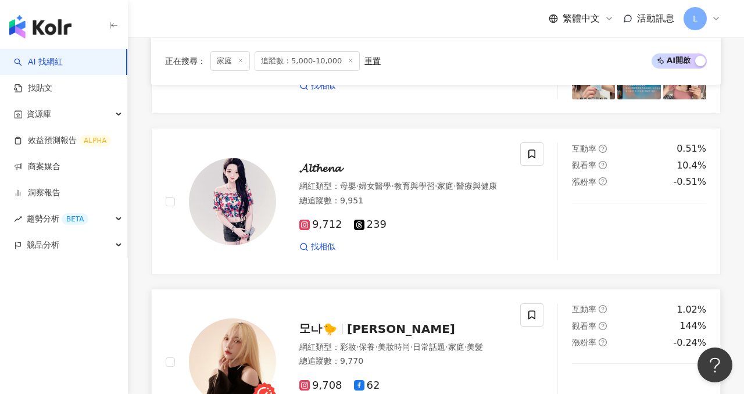
scroll to position [1468, 0]
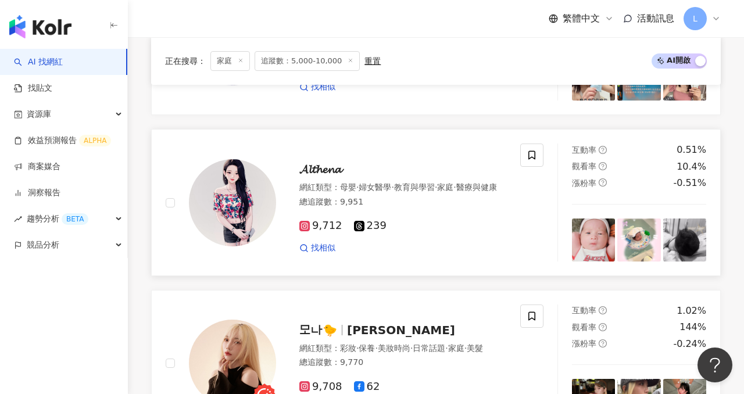
click at [235, 199] on img at bounding box center [232, 202] width 87 height 87
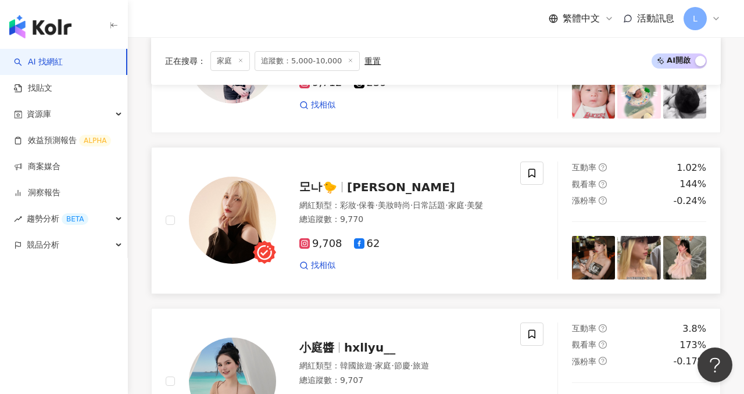
click at [324, 184] on span "모나🐤" at bounding box center [318, 187] width 38 height 14
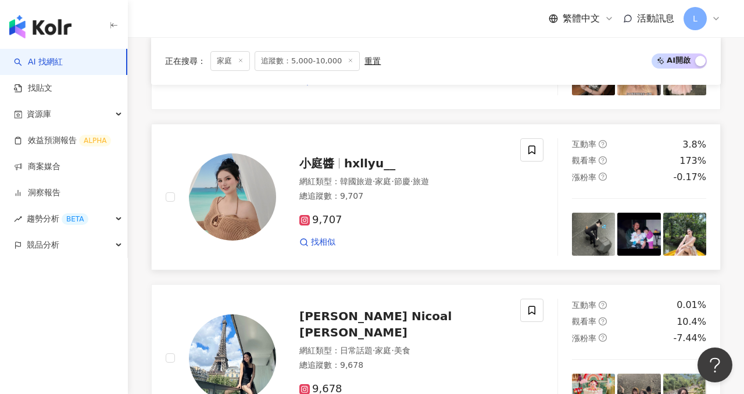
click at [274, 185] on img at bounding box center [232, 196] width 87 height 87
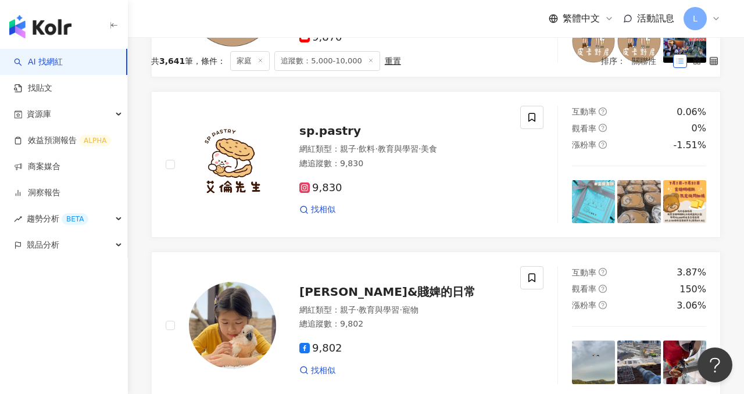
scroll to position [0, 0]
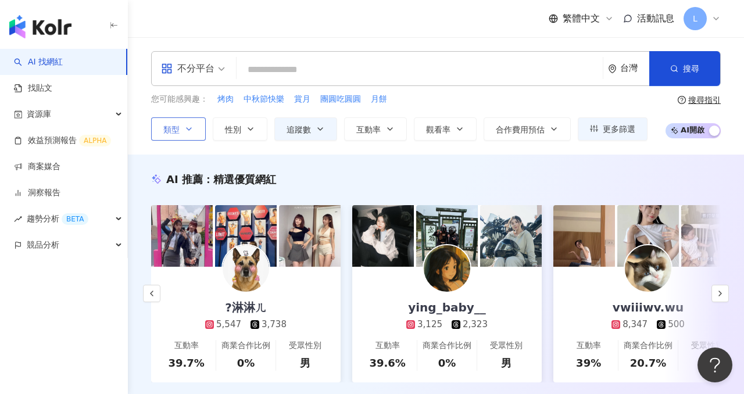
click at [199, 134] on button "類型" at bounding box center [178, 128] width 55 height 23
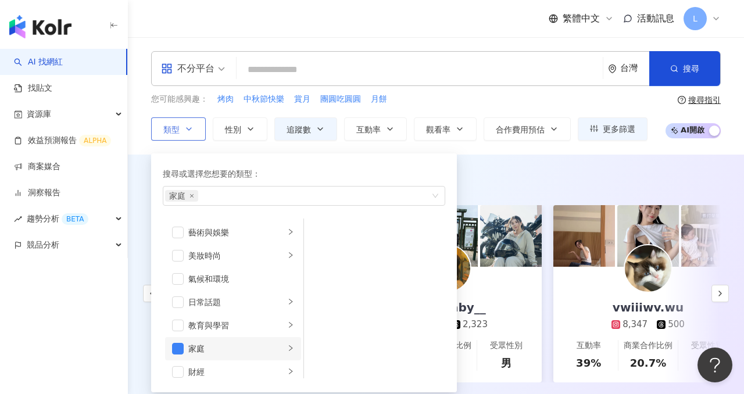
click at [220, 350] on div "家庭" at bounding box center [236, 348] width 97 height 13
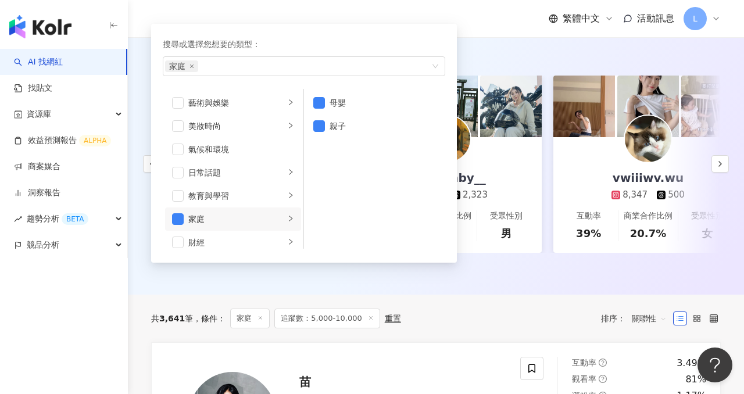
scroll to position [144, 0]
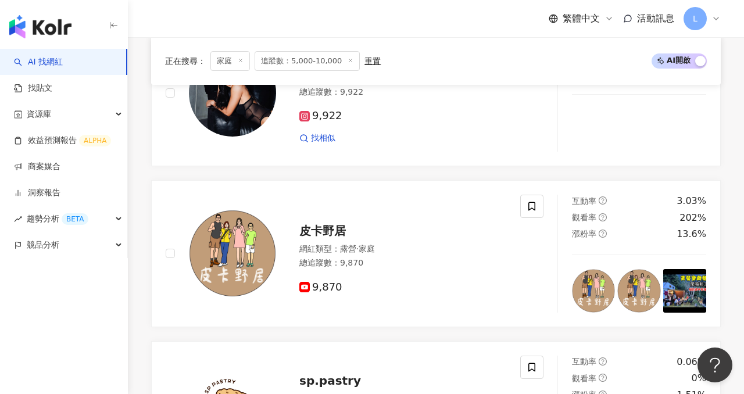
scroll to position [456, 0]
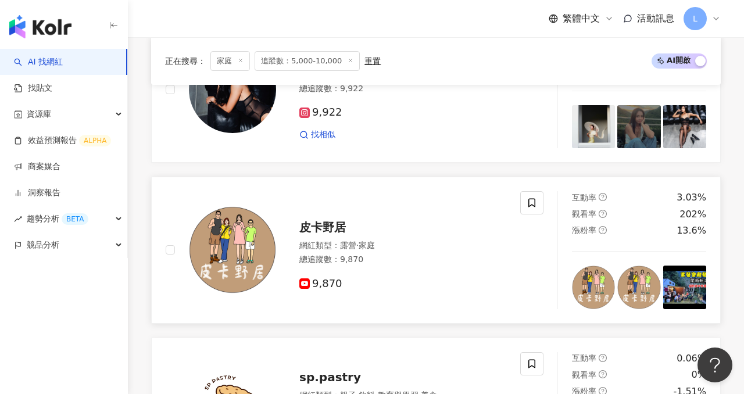
click at [252, 223] on img at bounding box center [232, 249] width 87 height 87
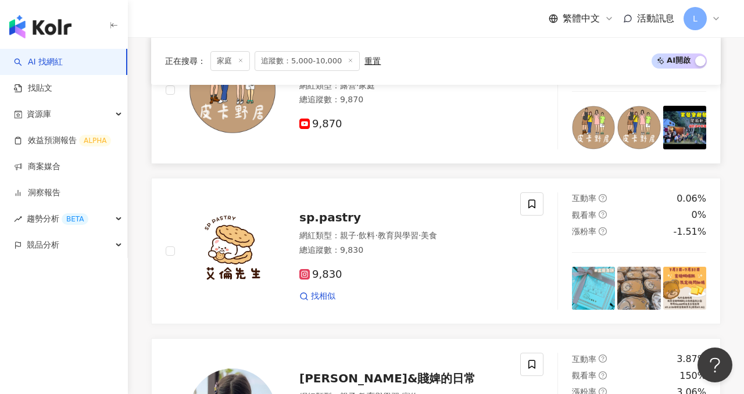
scroll to position [615, 0]
click at [223, 251] on img at bounding box center [232, 251] width 87 height 87
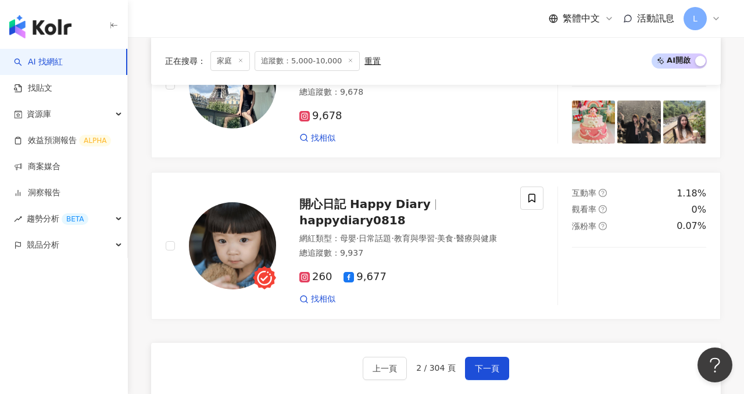
scroll to position [2270, 0]
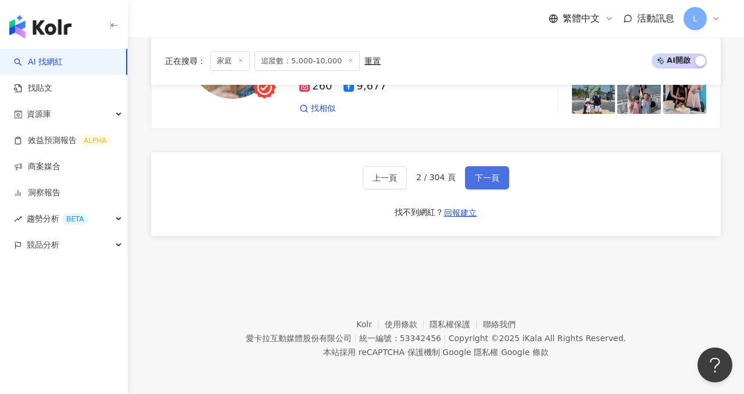
click at [491, 175] on span "下一頁" at bounding box center [487, 177] width 24 height 9
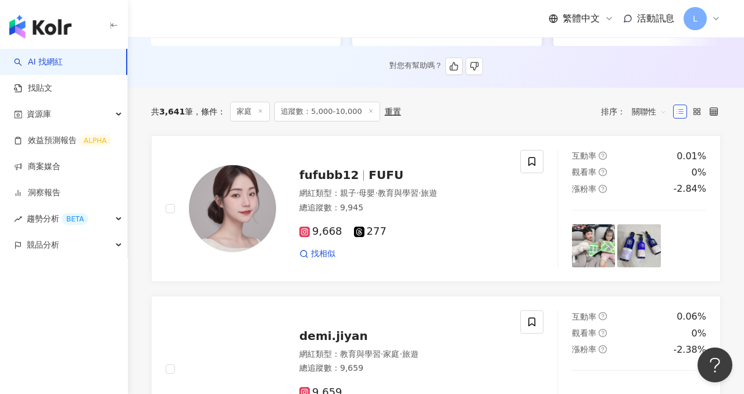
scroll to position [338, 0]
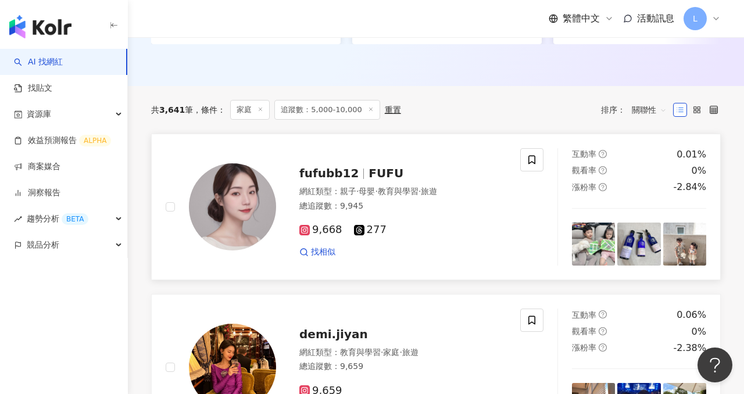
click at [233, 213] on img at bounding box center [232, 206] width 87 height 87
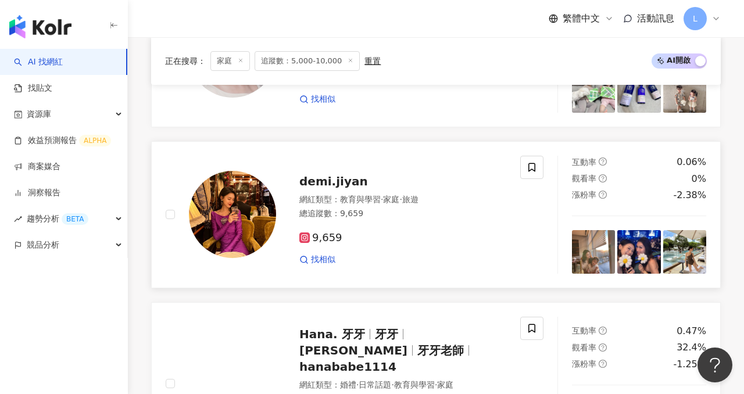
scroll to position [516, 0]
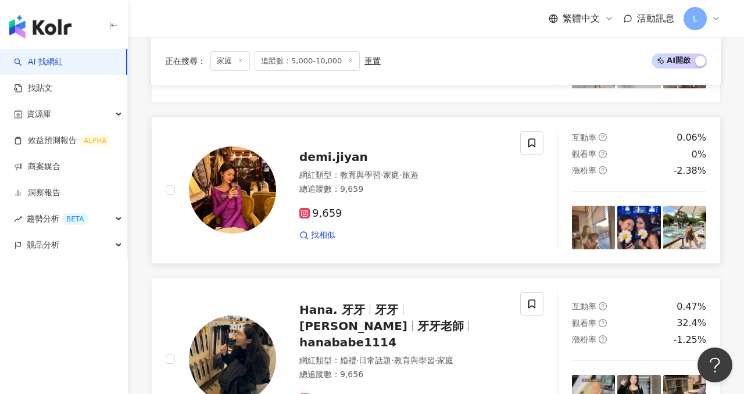
click at [248, 195] on img at bounding box center [232, 190] width 87 height 87
click at [230, 176] on img at bounding box center [232, 190] width 87 height 87
drag, startPoint x: 367, startPoint y: 158, endPoint x: 368, endPoint y: 1, distance: 157.0
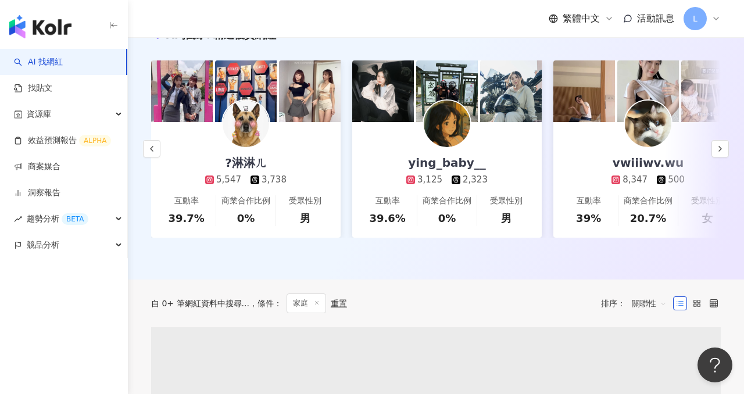
scroll to position [160, 0]
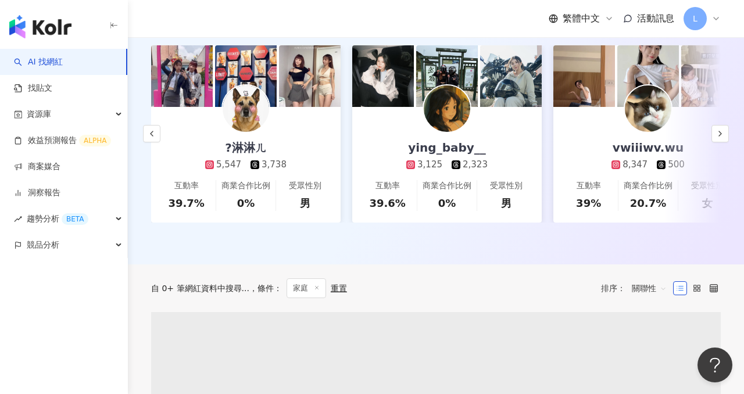
click at [335, 291] on div "重置" at bounding box center [339, 288] width 16 height 9
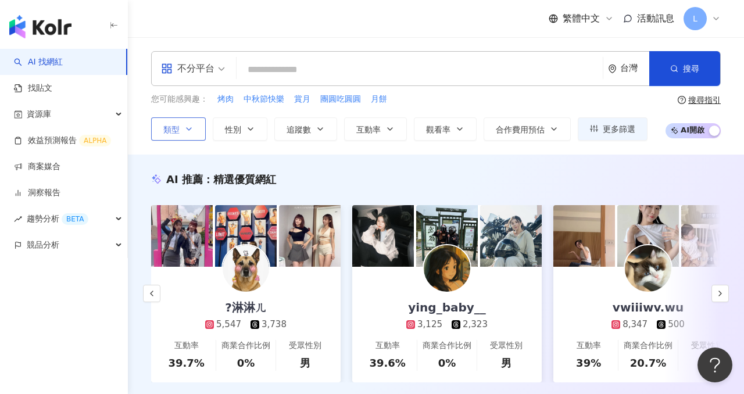
click at [189, 139] on button "類型" at bounding box center [178, 128] width 55 height 23
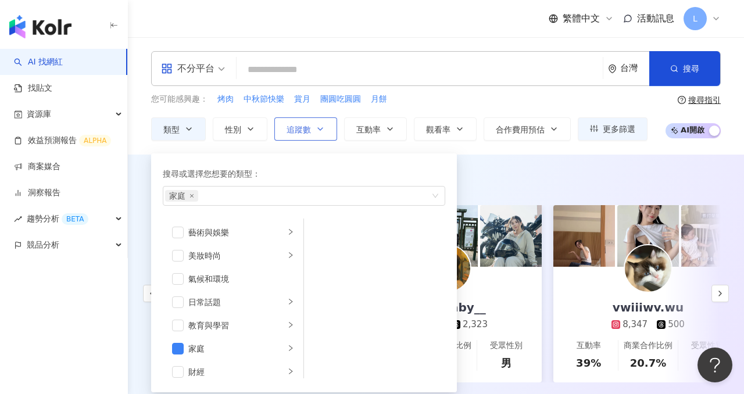
click at [299, 133] on span "追蹤數" at bounding box center [299, 129] width 24 height 9
type input "*"
type input "*******"
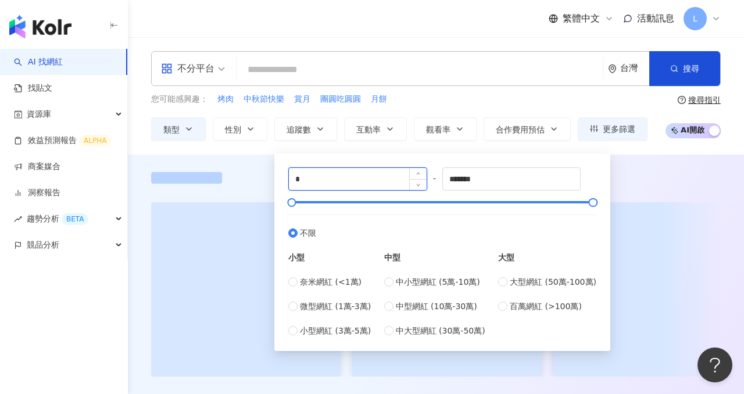
click at [352, 181] on input "*" at bounding box center [358, 179] width 138 height 22
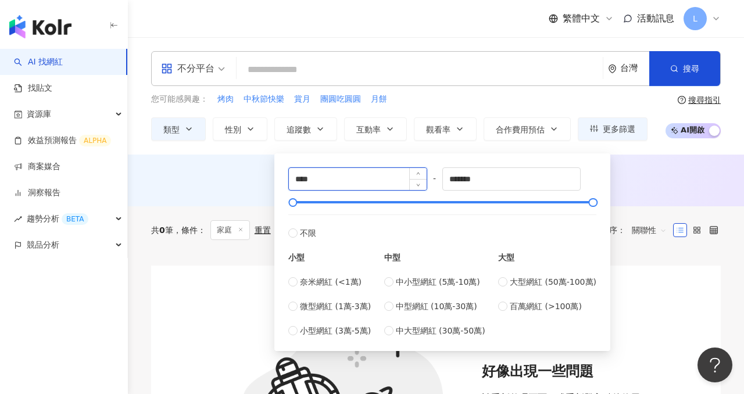
type input "****"
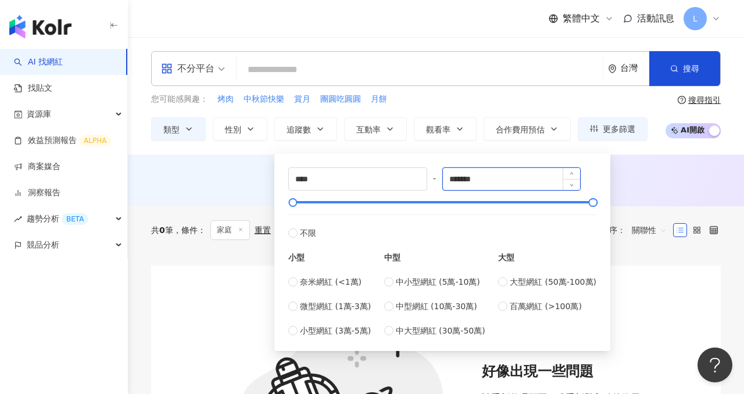
click at [495, 183] on input "*******" at bounding box center [512, 179] width 138 height 22
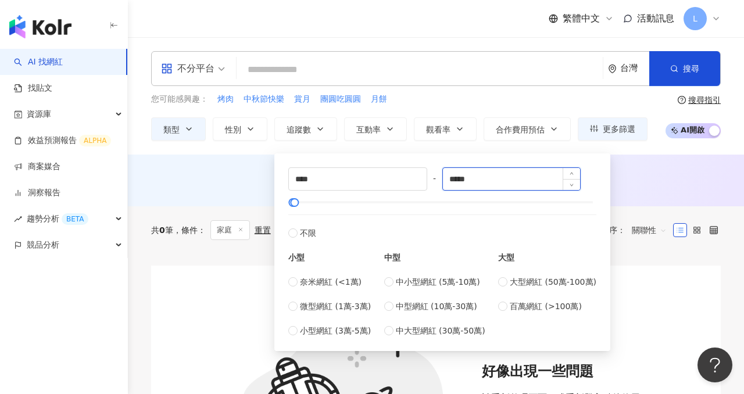
type input "*****"
click at [667, 188] on div "AI 推薦 ： 無結果，請嘗試搜尋其他語言關鍵字或條件" at bounding box center [436, 183] width 616 height 22
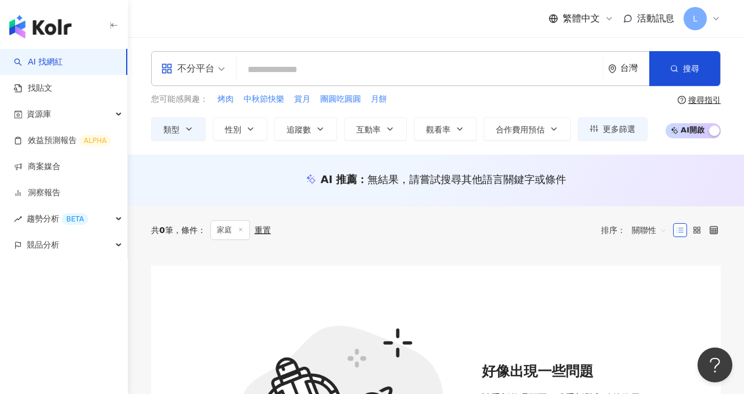
click at [708, 134] on span "AI 開啟 AI 關閉" at bounding box center [693, 130] width 55 height 15
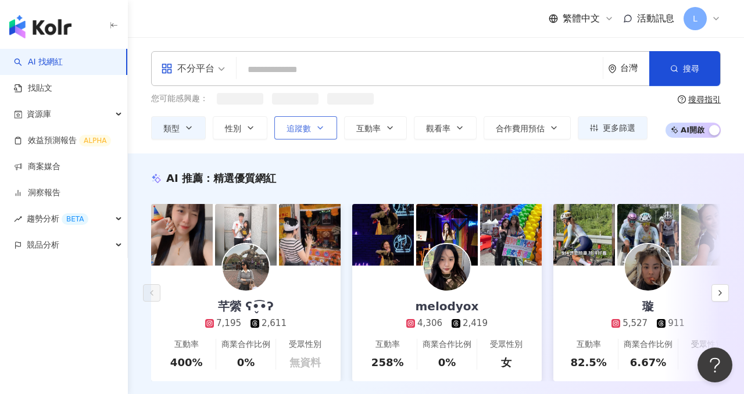
click at [314, 119] on button "追蹤數" at bounding box center [305, 127] width 63 height 23
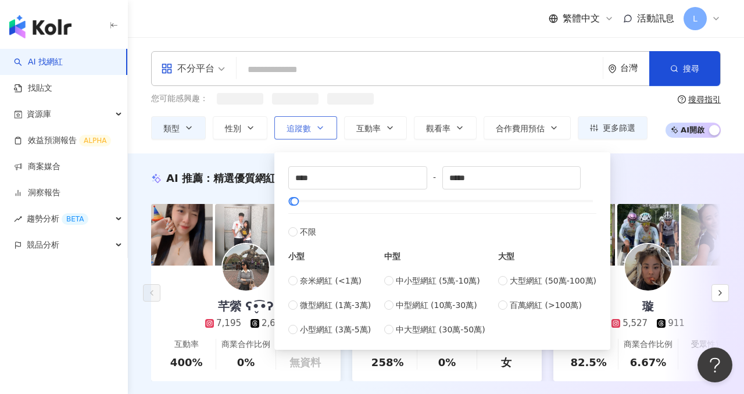
click at [314, 119] on button "追蹤數" at bounding box center [305, 127] width 63 height 23
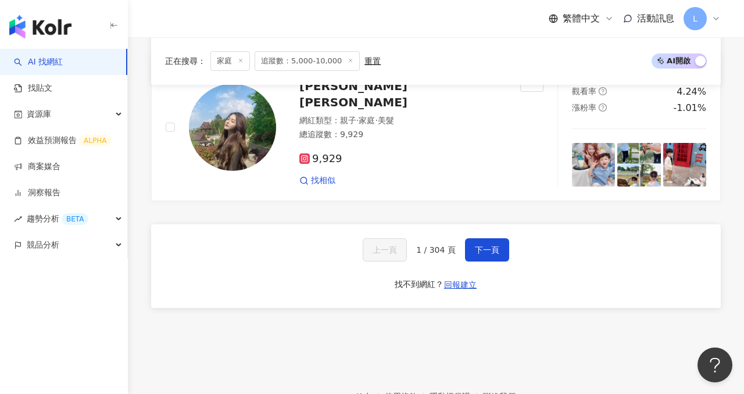
scroll to position [2371, 0]
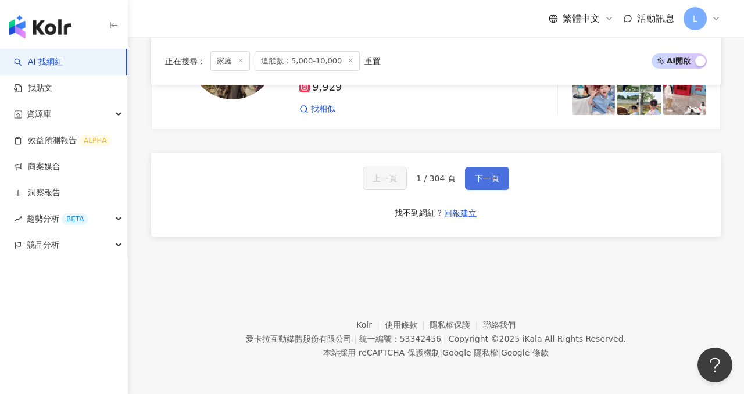
click at [500, 180] on button "下一頁" at bounding box center [487, 178] width 44 height 23
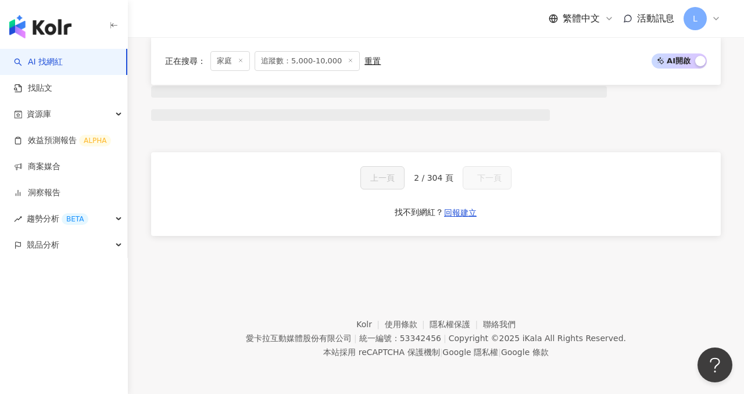
scroll to position [1033, 0]
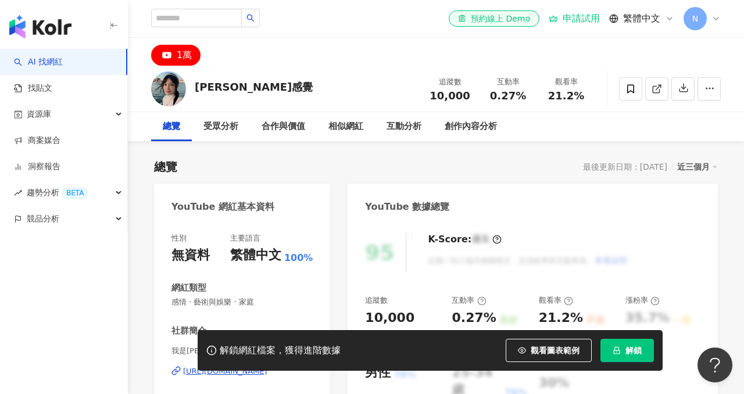
click at [619, 348] on icon "lock" at bounding box center [617, 351] width 6 height 8
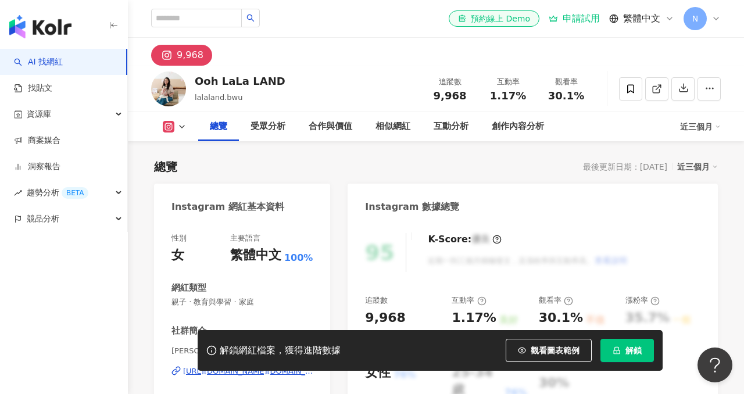
click at [181, 60] on div "9,968" at bounding box center [190, 55] width 27 height 16
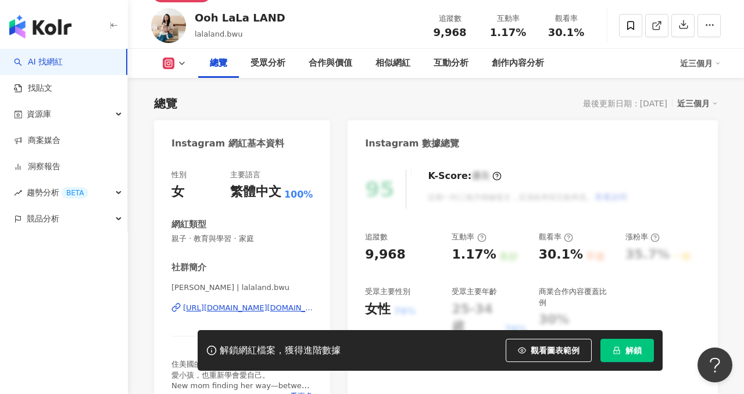
scroll to position [110, 0]
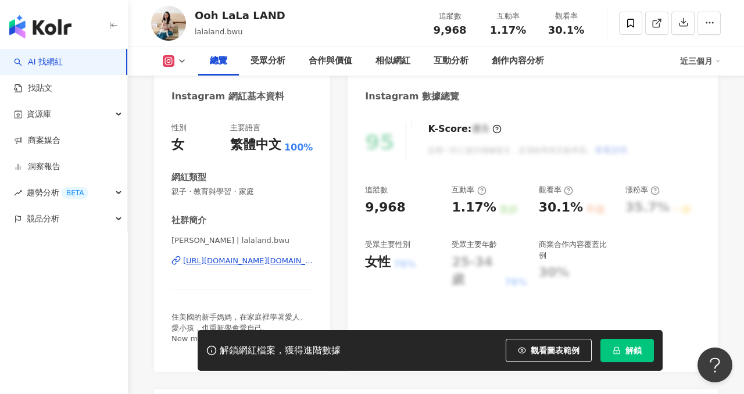
click at [270, 265] on div "https://www.instagram.com/lalaland.bwu/" at bounding box center [248, 261] width 130 height 10
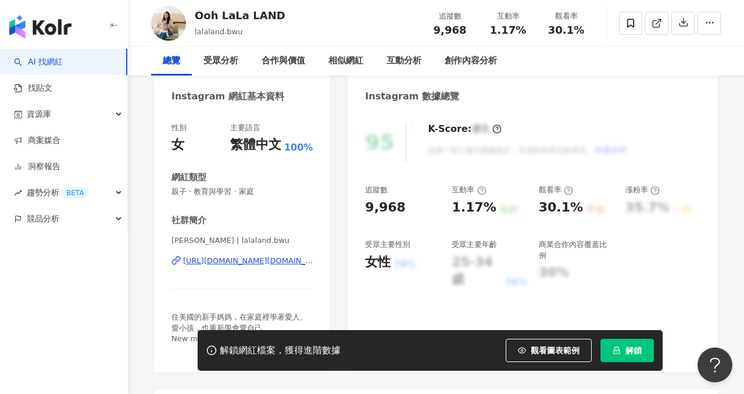
scroll to position [0, 0]
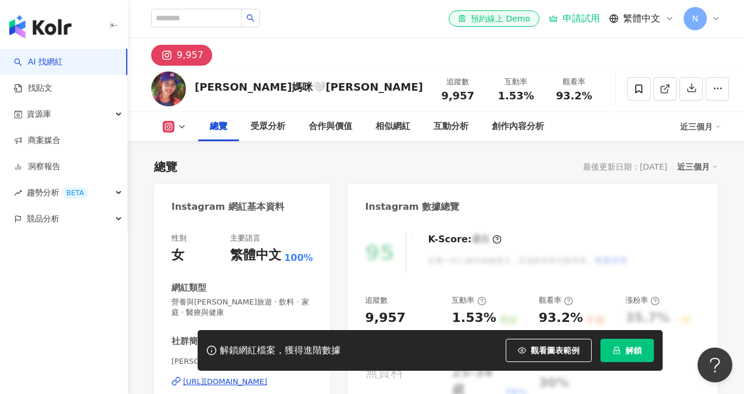
scroll to position [170, 0]
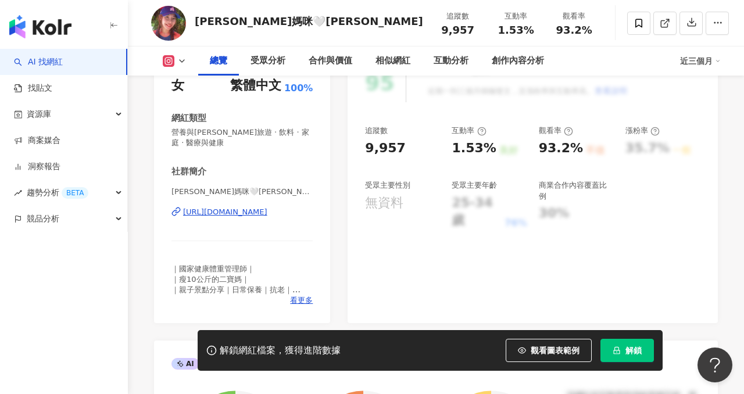
click at [242, 212] on div "[URL][DOMAIN_NAME]" at bounding box center [225, 212] width 84 height 10
